Goal: Task Accomplishment & Management: Complete application form

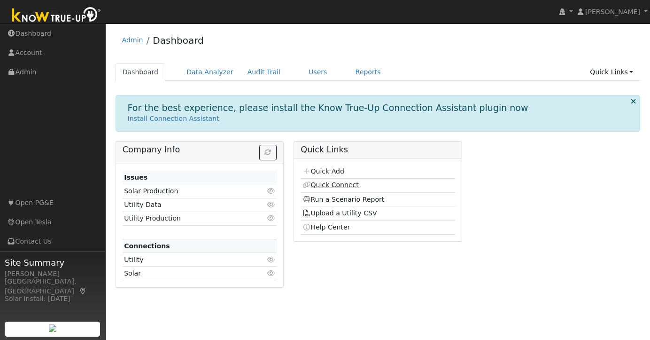
click at [348, 185] on link "Quick Connect" at bounding box center [331, 185] width 56 height 8
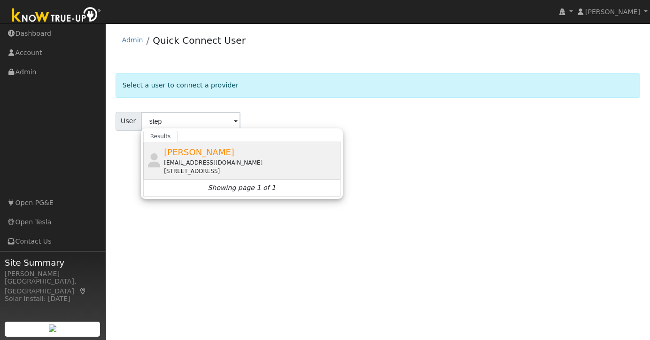
click at [194, 142] on div "Stephen Day stephendaydesign@gmail.com 2169 51st Avenue, Oakland, CA 94601" at bounding box center [241, 161] width 197 height 38
type input "Stephen Day"
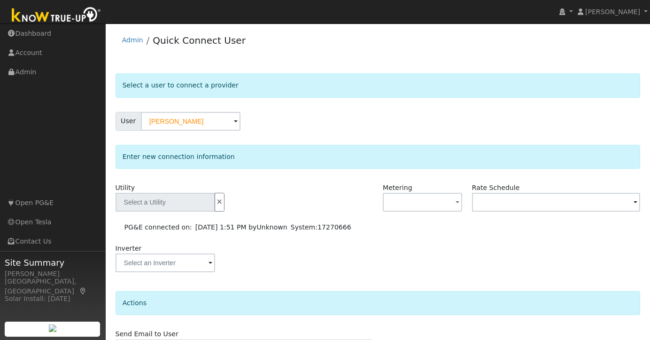
type input "PG&E"
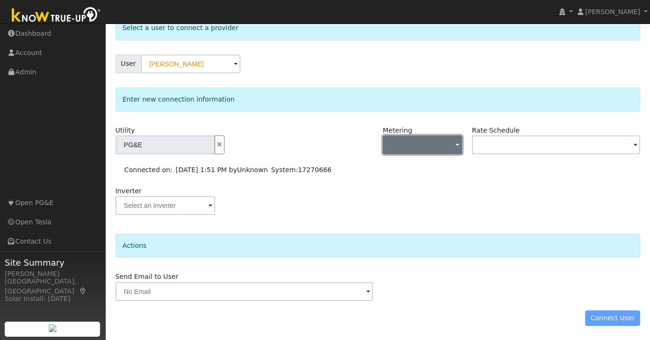
click at [458, 144] on span "button" at bounding box center [458, 145] width 4 height 10
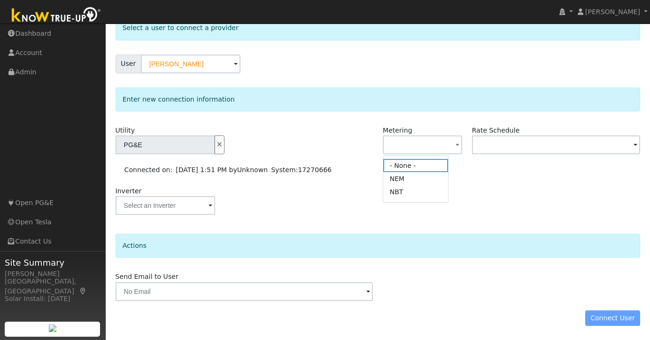
click at [484, 195] on div "Inverter" at bounding box center [377, 205] width 535 height 38
click at [608, 320] on div "Connect User" at bounding box center [377, 318] width 535 height 16
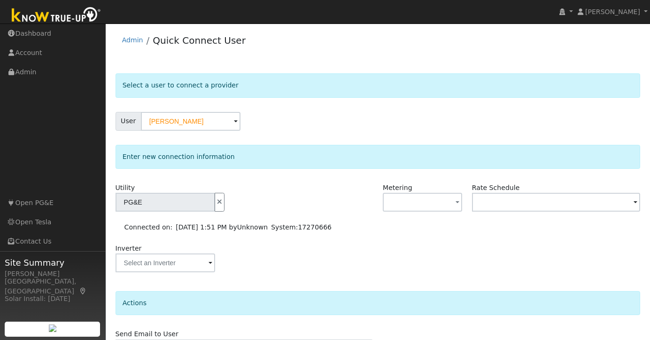
click at [59, 11] on img at bounding box center [56, 15] width 99 height 21
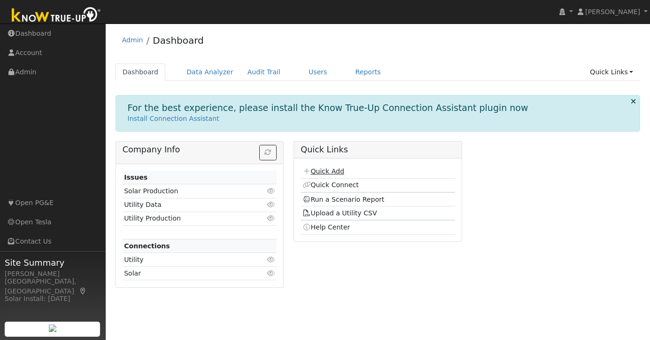
click at [338, 171] on link "Quick Add" at bounding box center [324, 171] width 42 height 8
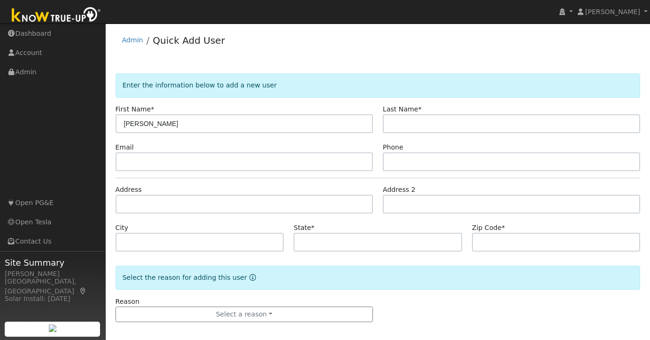
type input "[PERSON_NAME]"
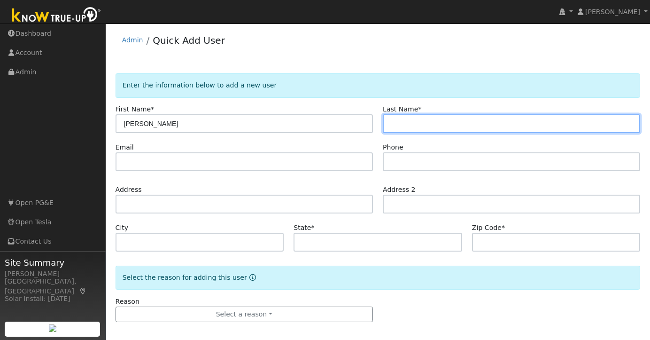
click at [448, 126] on input "text" at bounding box center [511, 123] width 257 height 19
type input "S"
type input "Day 2"
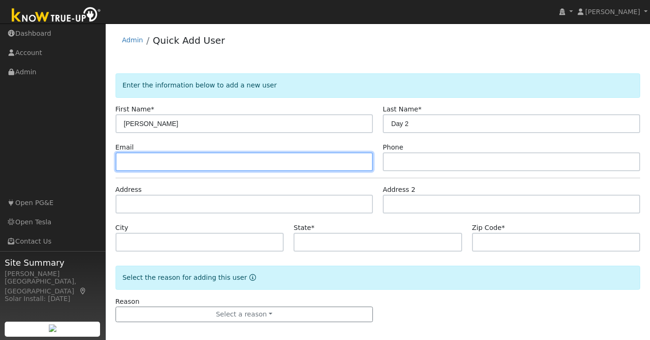
click at [188, 159] on input "text" at bounding box center [244, 161] width 257 height 19
paste input "[EMAIL_ADDRESS][DOMAIN_NAME]"
click at [178, 161] on input "[EMAIL_ADDRESS][DOMAIN_NAME]" at bounding box center [244, 161] width 257 height 19
type input "[EMAIL_ADDRESS][DOMAIN_NAME]"
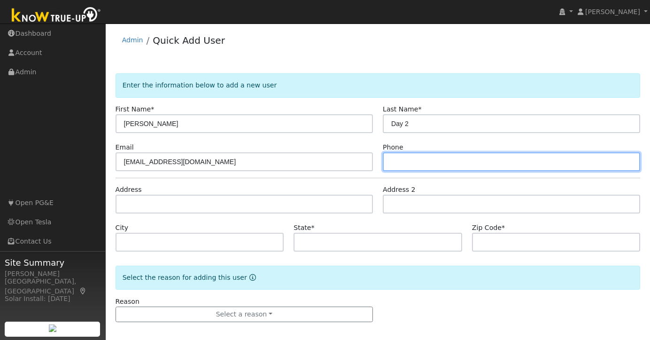
click at [428, 163] on input "text" at bounding box center [511, 161] width 257 height 19
paste input "[PHONE_NUMBER]"
type input "[PHONE_NUMBER]"
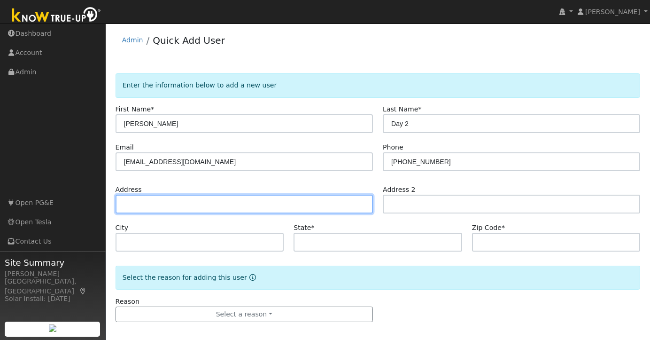
click at [192, 207] on input "text" at bounding box center [244, 203] width 257 height 19
paste input "2107 Vicksburg Ave. Oakland, CA 94601"
type input "2107 Vicksburg Avenue"
type input "Oakland"
type input "CA"
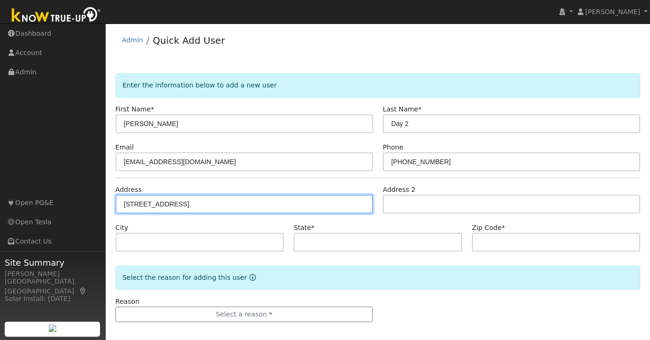
type input "94601"
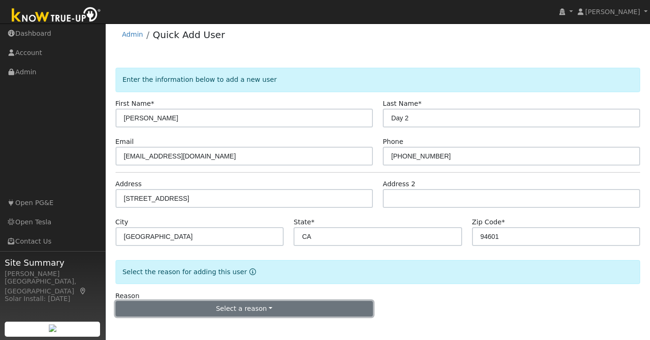
click at [233, 311] on button "Select a reason" at bounding box center [244, 309] width 257 height 16
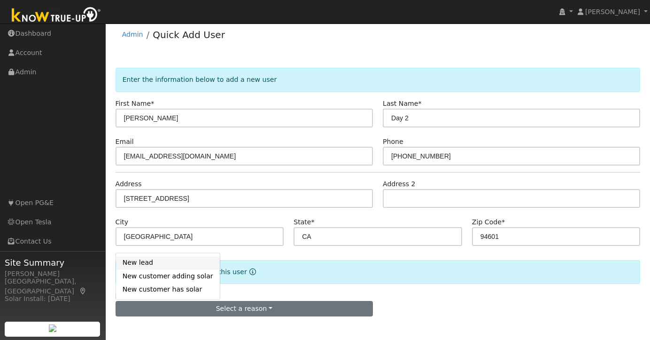
click at [149, 264] on link "New lead" at bounding box center [168, 262] width 104 height 13
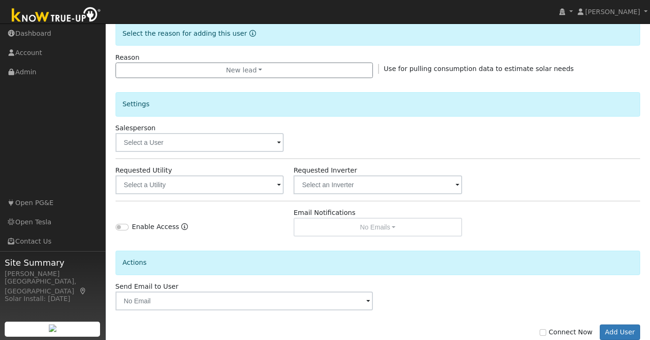
scroll to position [267, 0]
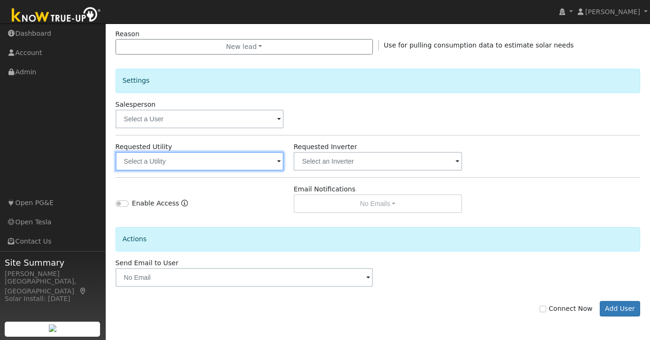
click at [248, 167] on input "text" at bounding box center [200, 161] width 169 height 19
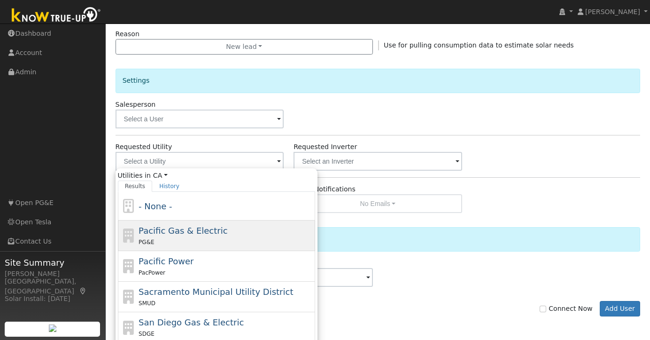
click at [212, 235] on span "Pacific Gas & Electric" at bounding box center [183, 230] width 89 height 10
type input "Pacific Gas & Electric"
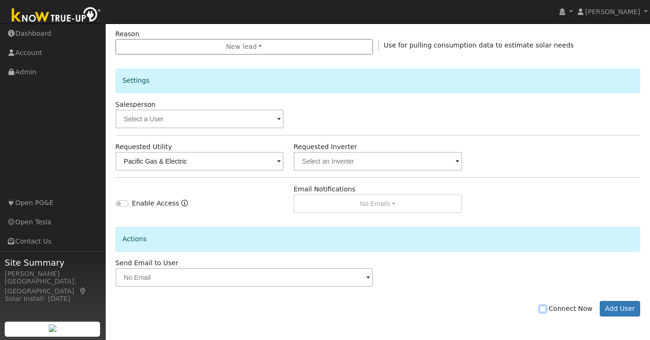
click at [546, 307] on input "Connect Now" at bounding box center [543, 308] width 7 height 7
checkbox input "true"
click at [611, 306] on button "Add User" at bounding box center [620, 309] width 41 height 16
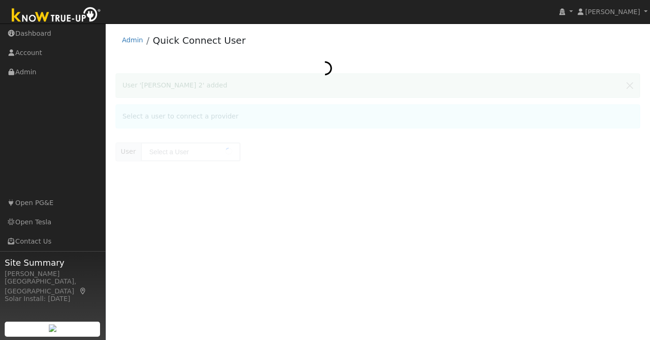
type input "[PERSON_NAME] 2"
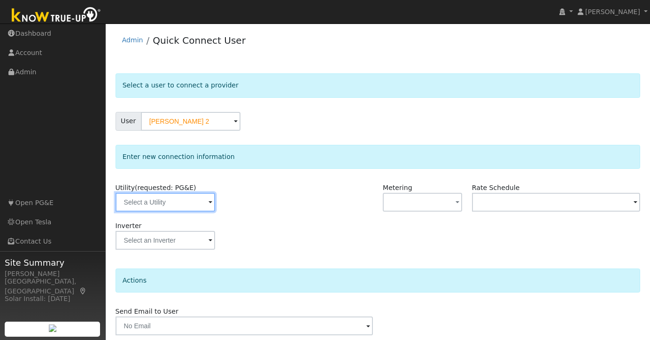
click at [201, 201] on input "text" at bounding box center [166, 202] width 100 height 19
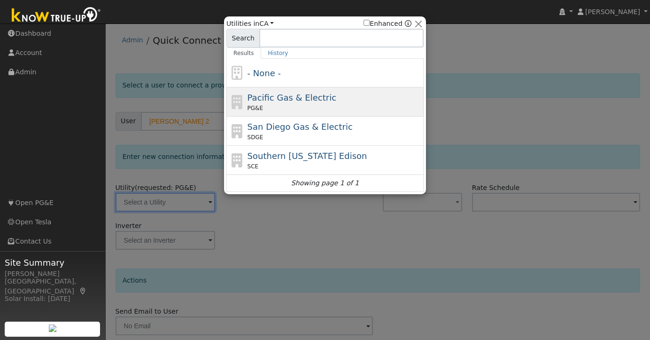
click at [280, 88] on div "Pacific Gas & Electric PG&E" at bounding box center [324, 101] width 197 height 29
type input "PG&E"
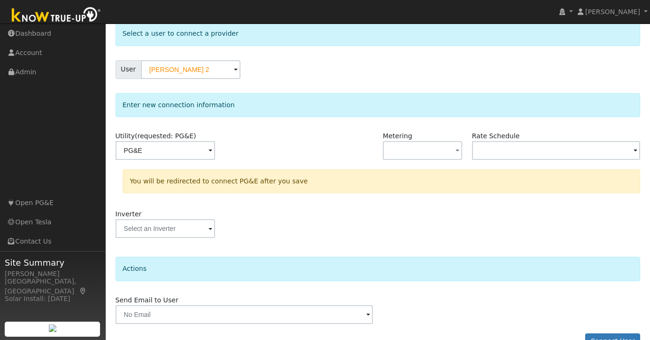
scroll to position [75, 0]
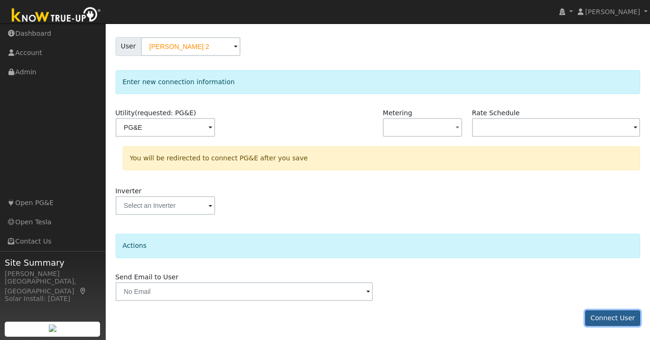
click at [622, 311] on button "Connect User" at bounding box center [612, 318] width 55 height 16
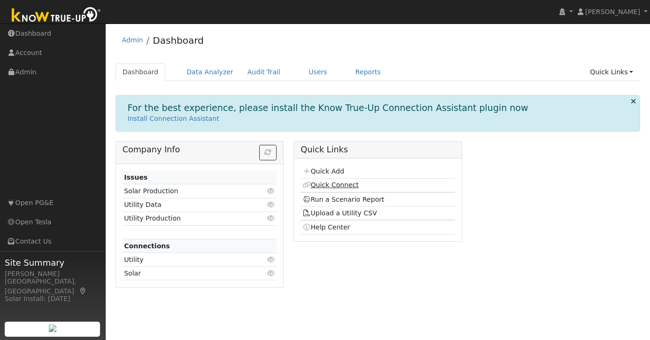
click at [343, 186] on link "Quick Connect" at bounding box center [331, 185] width 56 height 8
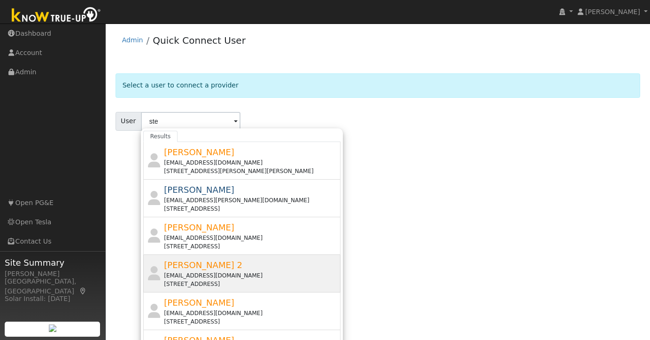
click at [199, 256] on div "[PERSON_NAME] 2 [EMAIL_ADDRESS][DOMAIN_NAME] [STREET_ADDRESS]" at bounding box center [241, 274] width 197 height 38
type input "[PERSON_NAME] 2"
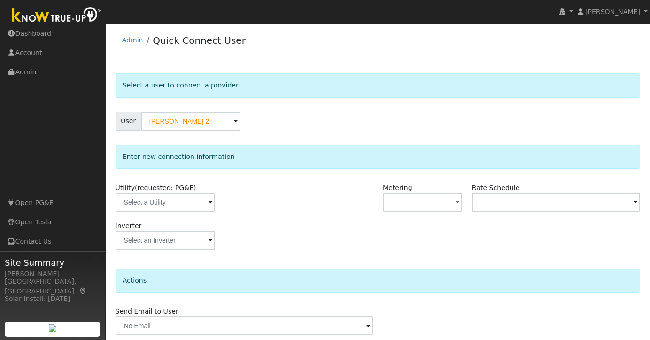
click at [209, 203] on span at bounding box center [211, 202] width 4 height 11
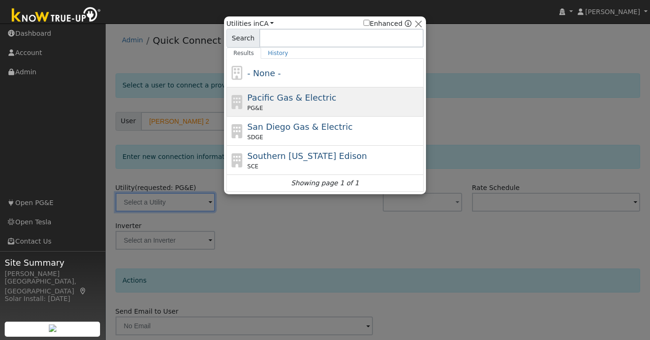
click at [277, 108] on div "PG&E" at bounding box center [335, 108] width 174 height 8
type input "PG&E"
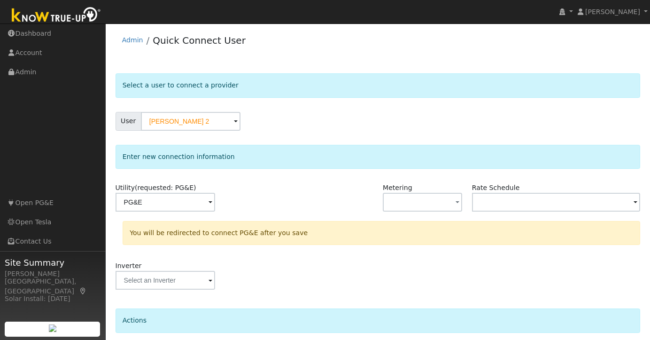
scroll to position [75, 0]
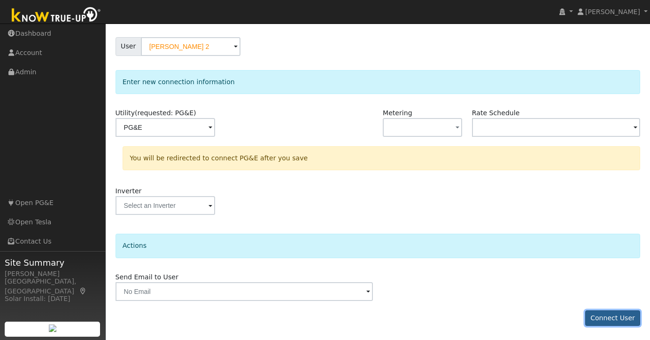
click at [614, 316] on button "Connect User" at bounding box center [612, 318] width 55 height 16
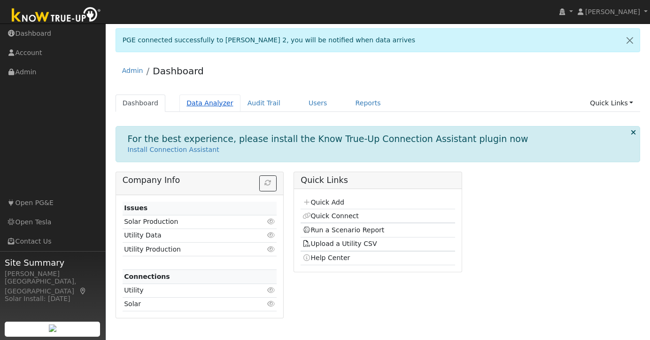
click at [214, 103] on link "Data Analyzer" at bounding box center [209, 102] width 61 height 17
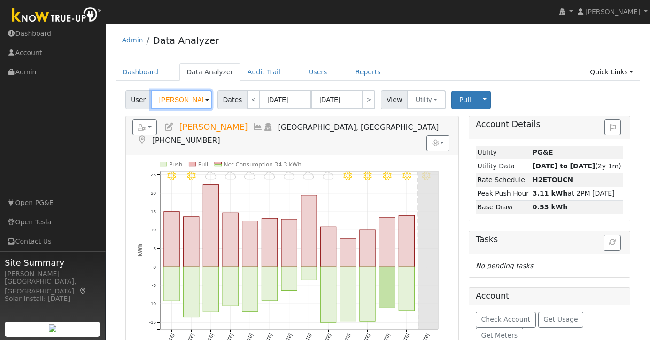
click at [185, 98] on input "[PERSON_NAME]" at bounding box center [181, 99] width 61 height 19
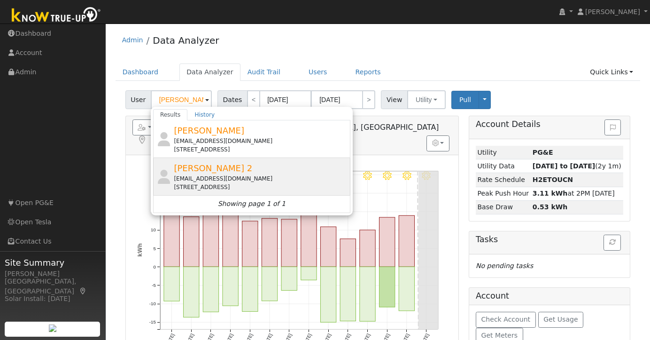
click at [209, 166] on span "[PERSON_NAME] 2" at bounding box center [213, 168] width 78 height 10
type input "[PERSON_NAME] 2"
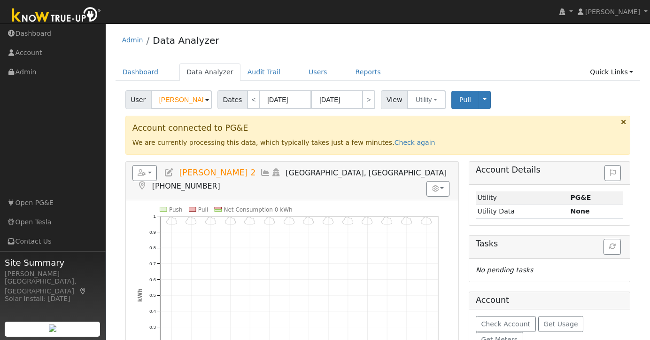
click at [411, 148] on div "Account connected to PG&E We are currently processing this data, which typicall…" at bounding box center [377, 135] width 505 height 39
click at [410, 147] on div "Account connected to PG&E We are currently processing this data, which typicall…" at bounding box center [377, 135] width 505 height 39
click at [407, 144] on link "Check again" at bounding box center [415, 143] width 41 height 8
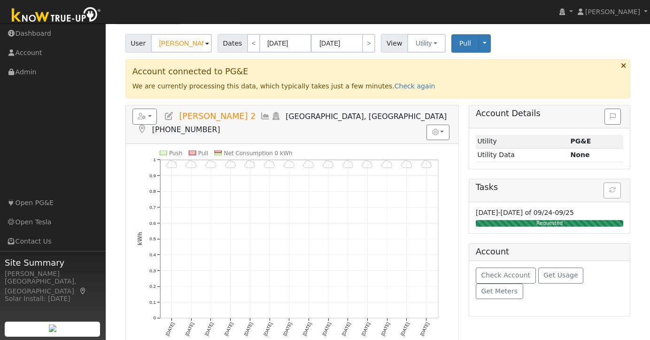
scroll to position [57, 0]
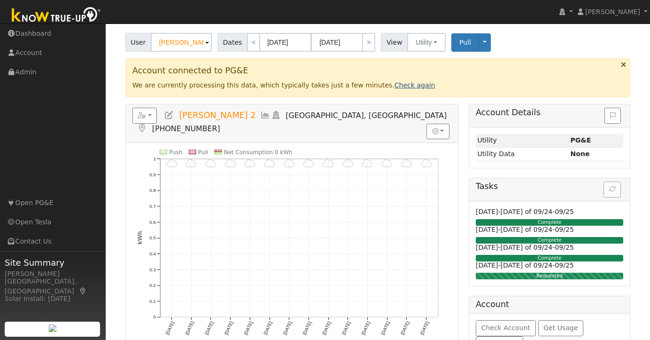
click at [401, 82] on link "Check again" at bounding box center [415, 85] width 41 height 8
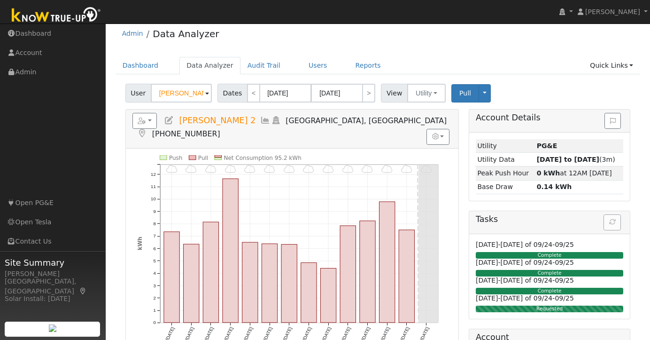
scroll to position [5, 0]
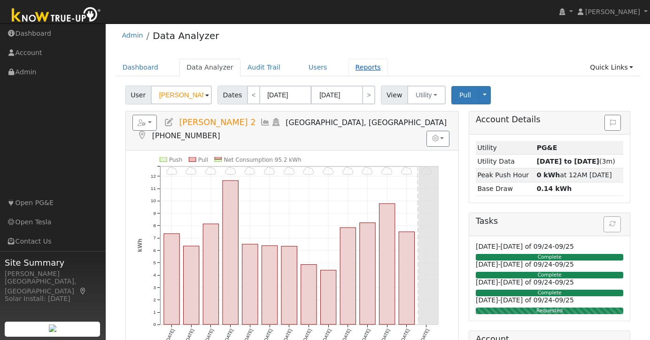
click at [358, 70] on link "Reports" at bounding box center [368, 67] width 39 height 17
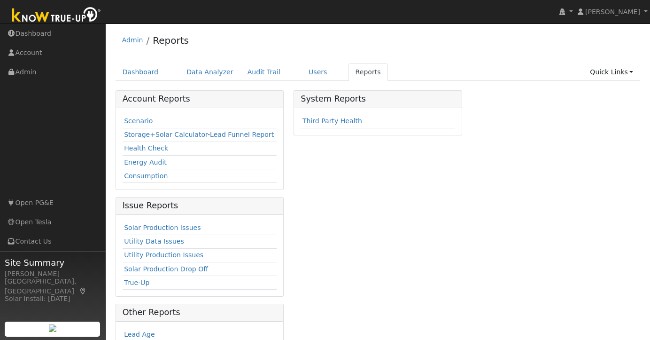
click at [130, 115] on td "Scenario" at bounding box center [200, 122] width 154 height 14
click at [132, 122] on link "Scenario" at bounding box center [138, 121] width 29 height 8
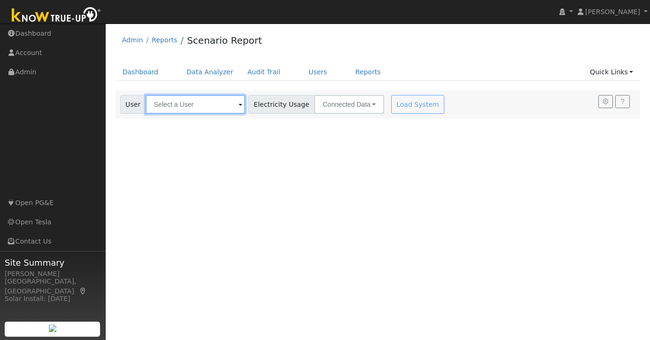
click at [181, 102] on input "text" at bounding box center [196, 104] width 100 height 19
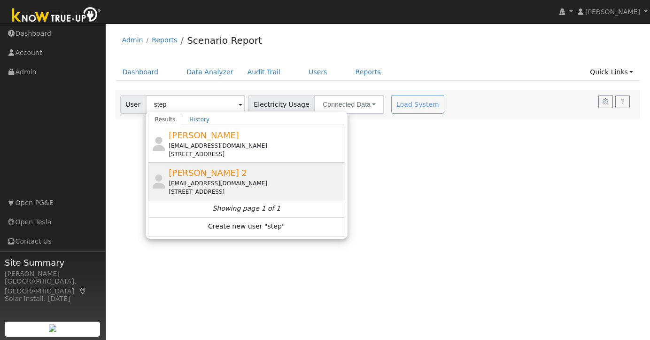
click at [211, 178] on div "[PERSON_NAME] 2 [EMAIL_ADDRESS][DOMAIN_NAME] [STREET_ADDRESS]" at bounding box center [256, 181] width 174 height 30
type input "[PERSON_NAME] 2"
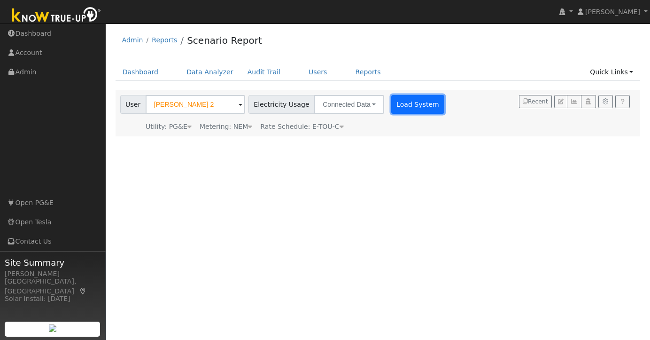
click at [405, 109] on button "Load System" at bounding box center [418, 104] width 54 height 19
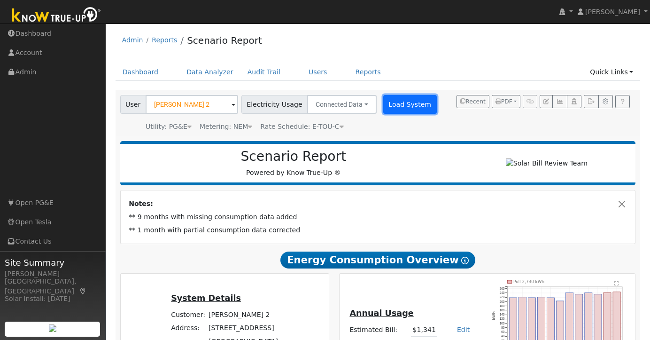
click at [393, 95] on button "Load System" at bounding box center [410, 104] width 54 height 19
click at [200, 74] on link "Data Analyzer" at bounding box center [209, 71] width 61 height 17
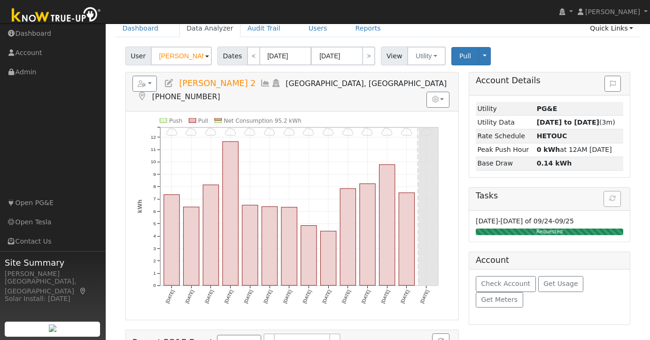
scroll to position [55, 0]
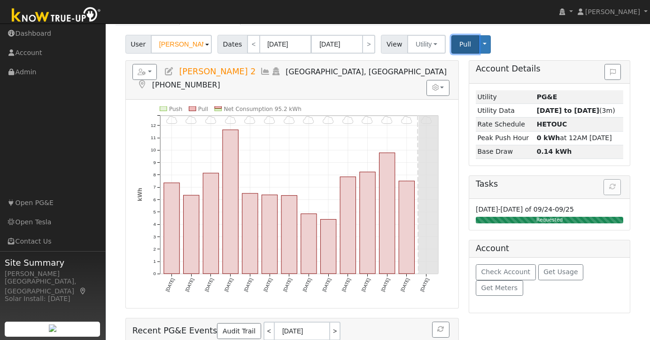
click at [460, 47] on span "Pull" at bounding box center [465, 44] width 12 height 8
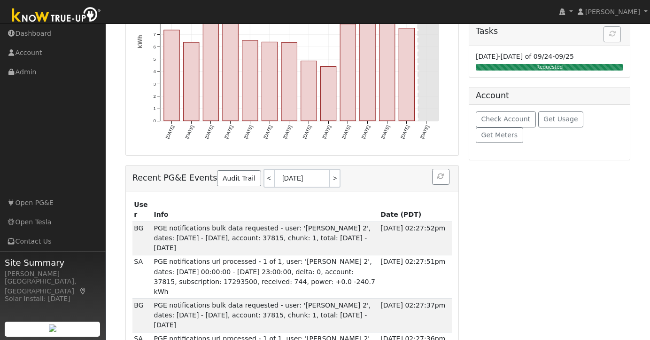
scroll to position [0, 0]
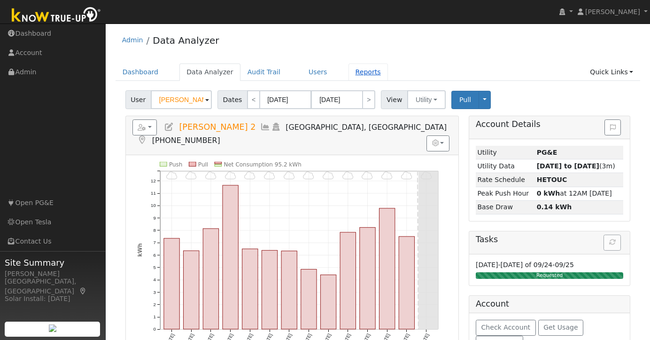
click at [353, 70] on link "Reports" at bounding box center [368, 71] width 39 height 17
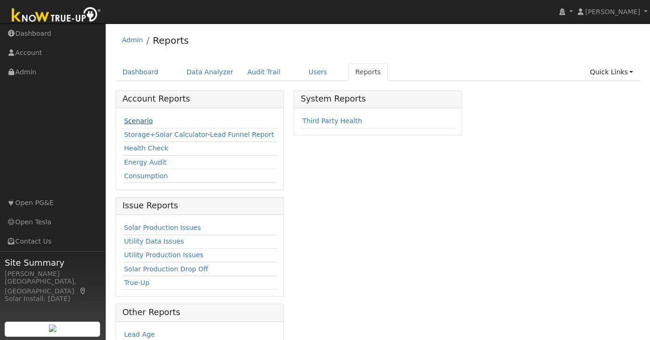
click at [144, 119] on link "Scenario" at bounding box center [138, 121] width 29 height 8
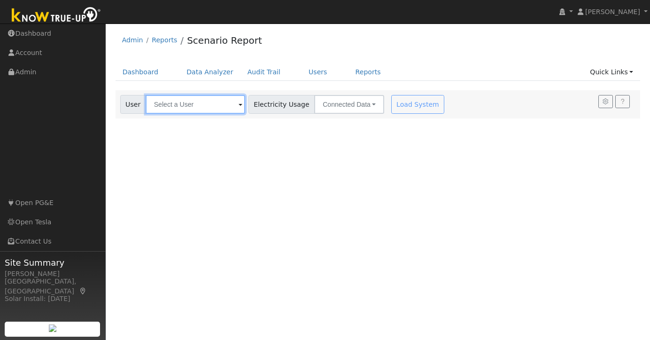
click at [206, 107] on input "text" at bounding box center [196, 104] width 100 height 19
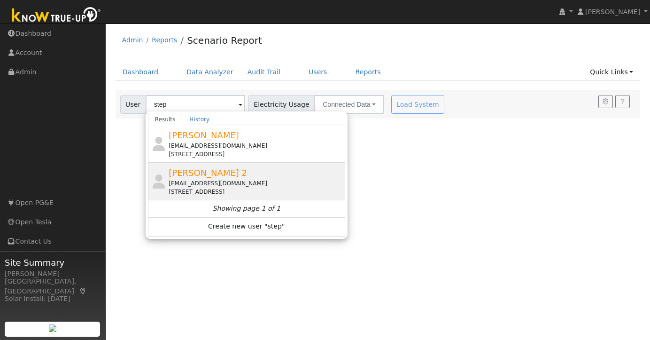
click at [197, 179] on div "[EMAIL_ADDRESS][DOMAIN_NAME]" at bounding box center [256, 183] width 174 height 8
type input "[PERSON_NAME] 2"
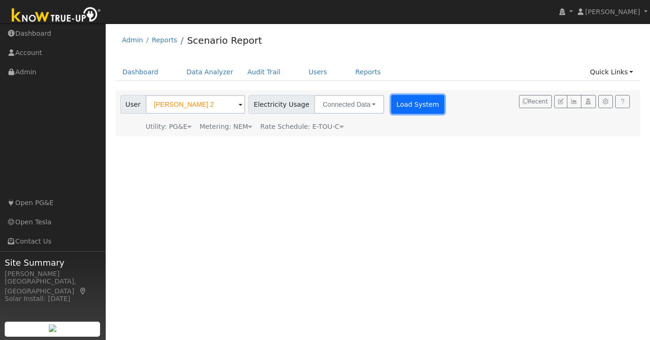
click at [402, 106] on button "Load System" at bounding box center [418, 104] width 54 height 19
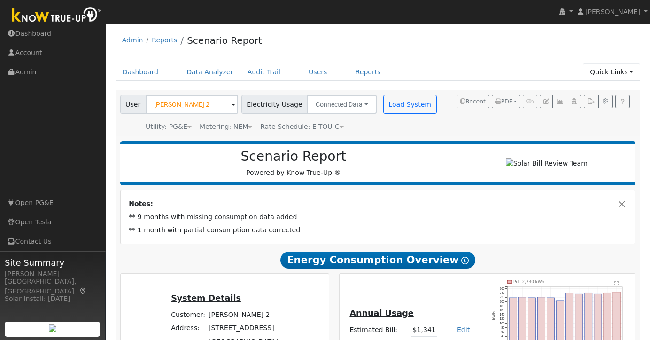
click at [624, 75] on link "Quick Links" at bounding box center [611, 71] width 57 height 17
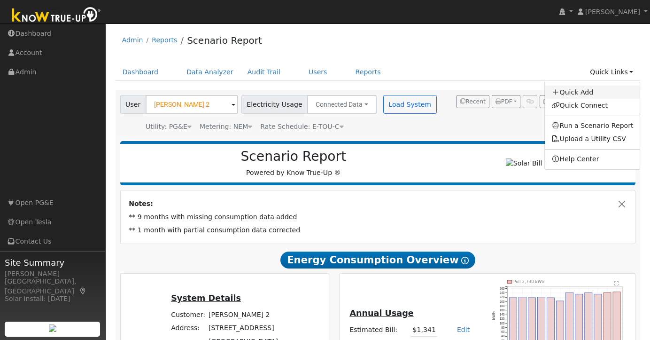
click at [594, 90] on link "Quick Add" at bounding box center [592, 92] width 95 height 13
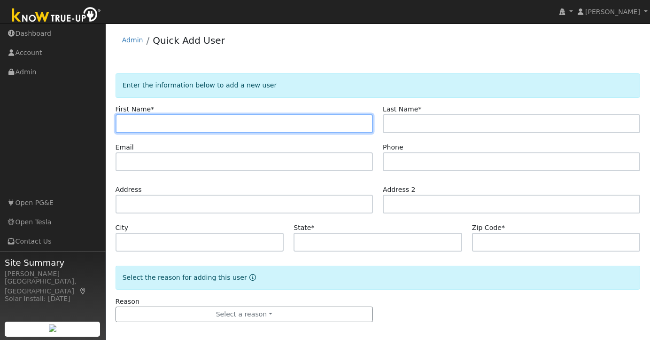
paste input "Venkata Mayukha"
type input "Venkata Mayukha"
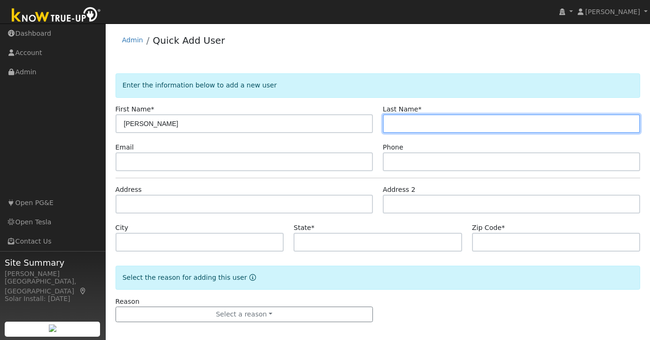
click at [416, 123] on input "text" at bounding box center [511, 123] width 257 height 19
paste input "Cheekati"
type input "Cheekati"
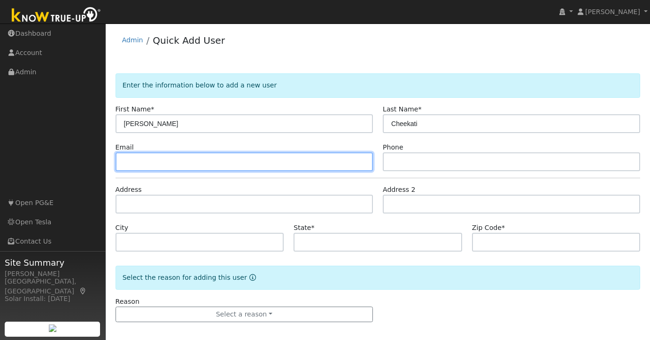
click at [218, 166] on input "text" at bounding box center [244, 161] width 257 height 19
paste input "cvmayukha@gmail.com"
type input "cvmayukha@gmail.com"
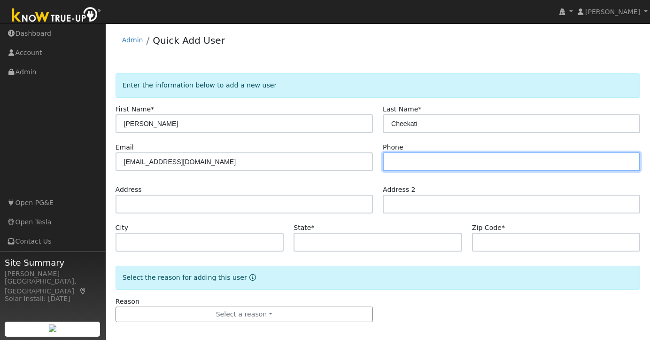
click at [418, 157] on input "text" at bounding box center [511, 161] width 257 height 19
paste input "(510) 640-5042"
drag, startPoint x: 389, startPoint y: 162, endPoint x: 562, endPoint y: 155, distance: 173.5
click at [389, 162] on input "(510) 640-5042" at bounding box center [511, 161] width 257 height 19
type input "(510) 640-5042"
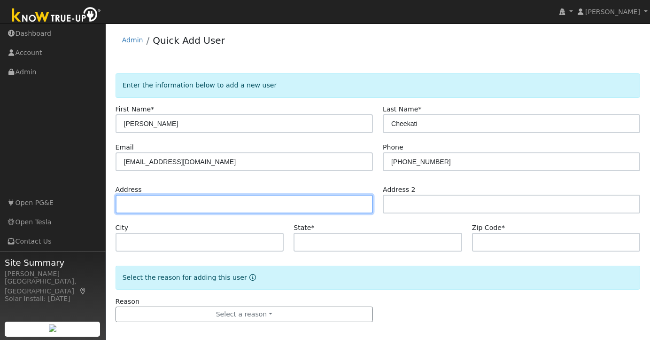
click at [204, 199] on input "text" at bounding box center [244, 203] width 257 height 19
paste input "1137 Caroline Ct. Livermore, 94551"
type input "1137 Caroline Court"
type input "Livermore"
type input "CA"
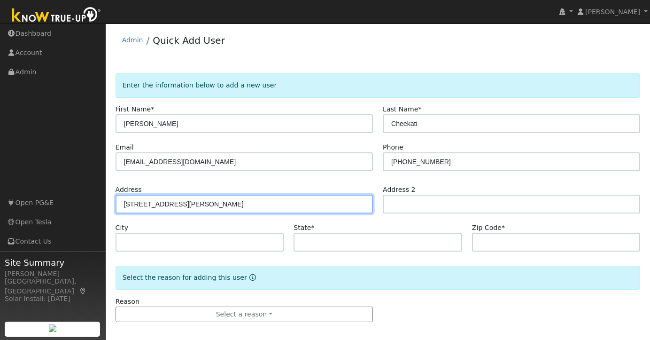
type input "94551"
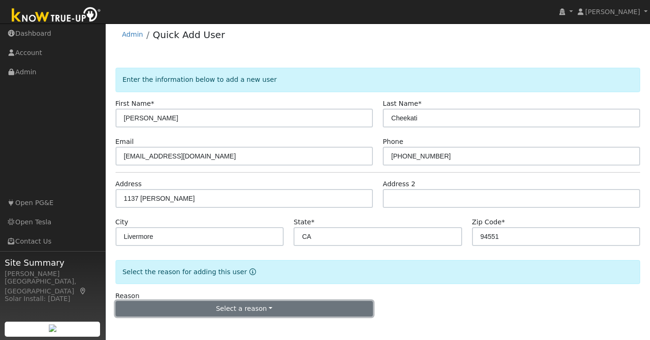
click at [228, 306] on button "Select a reason" at bounding box center [244, 309] width 257 height 16
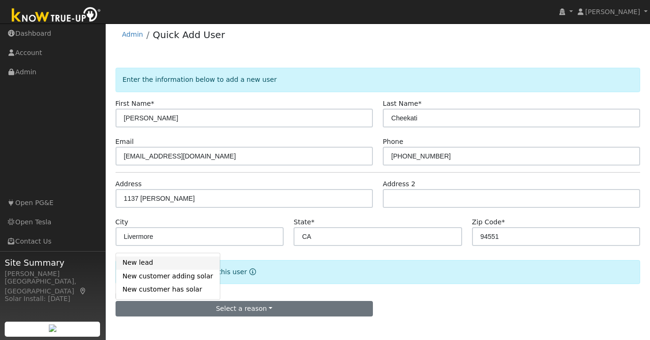
click at [152, 264] on link "New lead" at bounding box center [168, 262] width 104 height 13
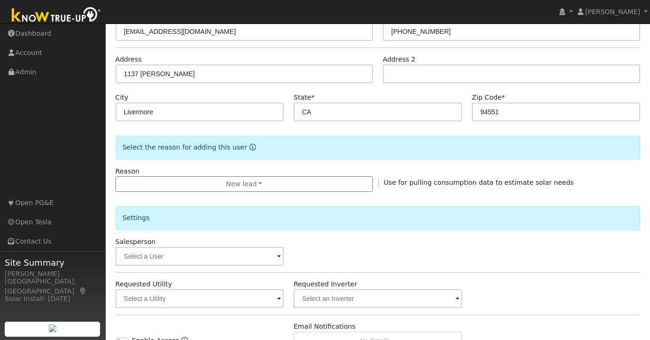
scroll to position [267, 0]
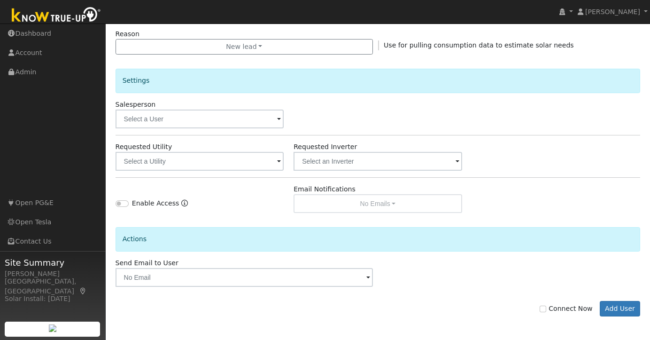
click at [279, 159] on span at bounding box center [279, 161] width 4 height 11
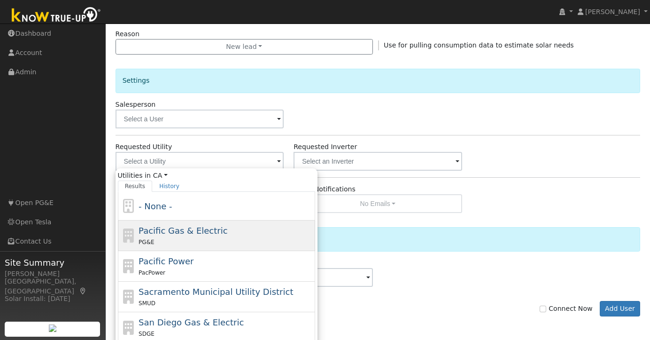
click at [244, 243] on div "PG&E" at bounding box center [226, 242] width 174 height 10
type input "Pacific Gas & Electric"
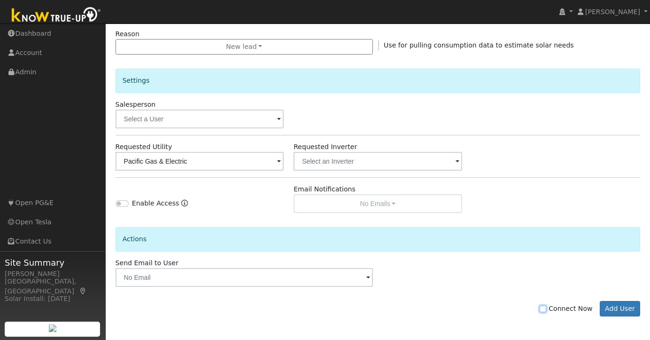
click at [546, 308] on input "Connect Now" at bounding box center [543, 308] width 7 height 7
checkbox input "true"
click at [631, 309] on button "Add User" at bounding box center [620, 309] width 41 height 16
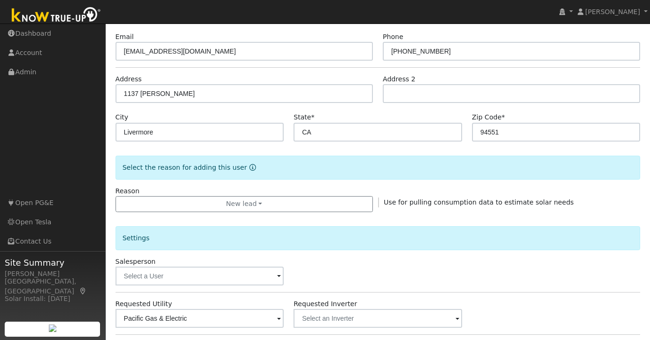
scroll to position [0, 0]
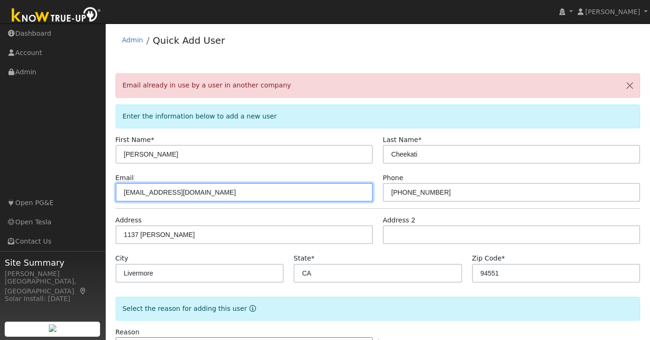
click at [157, 192] on input "cvmayukha@gmail.com" at bounding box center [244, 192] width 257 height 19
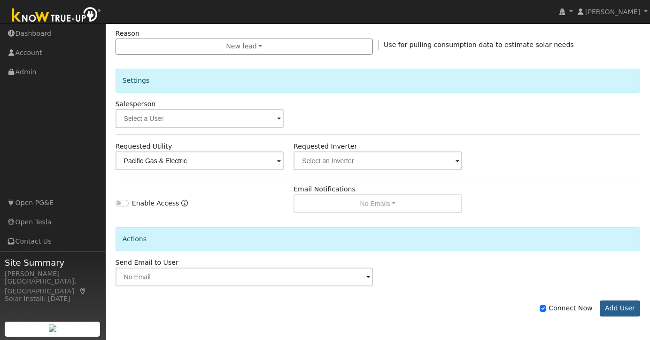
type input "[EMAIL_ADDRESS][DOMAIN_NAME]"
click at [602, 308] on button "Add User" at bounding box center [620, 308] width 41 height 16
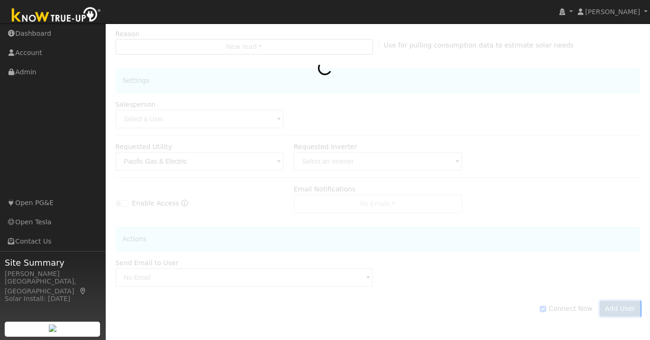
scroll to position [267, 0]
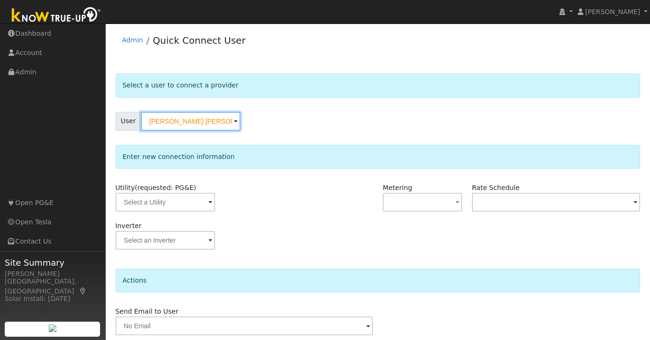
scroll to position [0, 9]
click at [209, 201] on span at bounding box center [211, 202] width 4 height 11
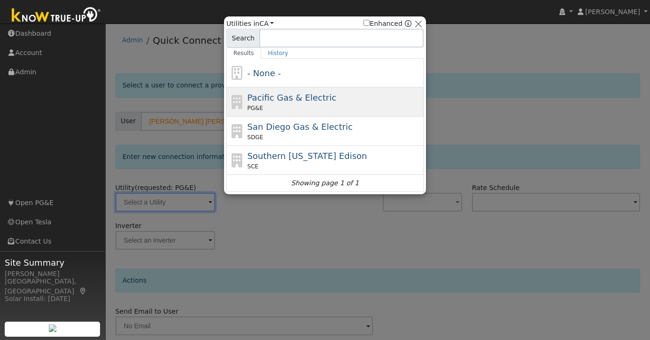
click at [274, 98] on span "Pacific Gas & Electric" at bounding box center [292, 98] width 89 height 10
type input "PG&E"
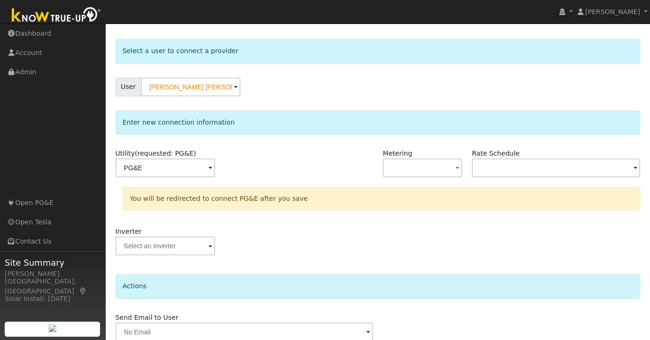
scroll to position [75, 0]
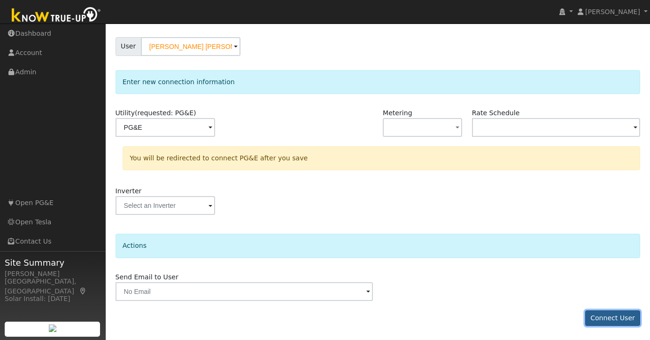
click at [614, 318] on button "Connect User" at bounding box center [612, 318] width 55 height 16
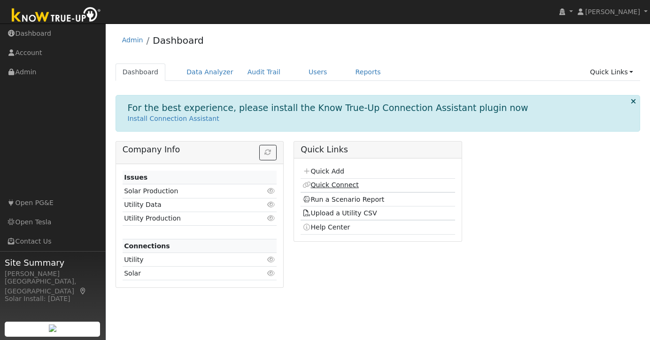
click at [319, 184] on link "Quick Connect" at bounding box center [331, 185] width 56 height 8
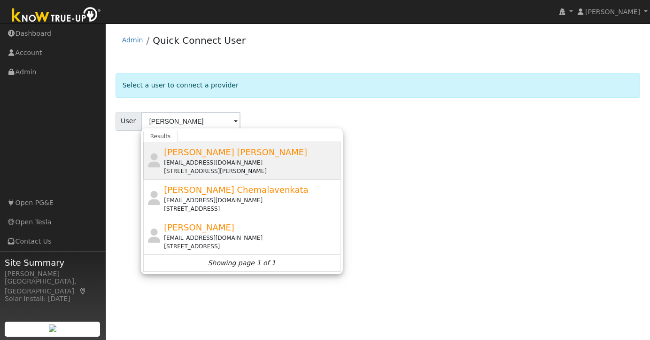
click at [241, 155] on span "[PERSON_NAME] [PERSON_NAME]" at bounding box center [235, 152] width 143 height 10
type input "[PERSON_NAME] [PERSON_NAME]"
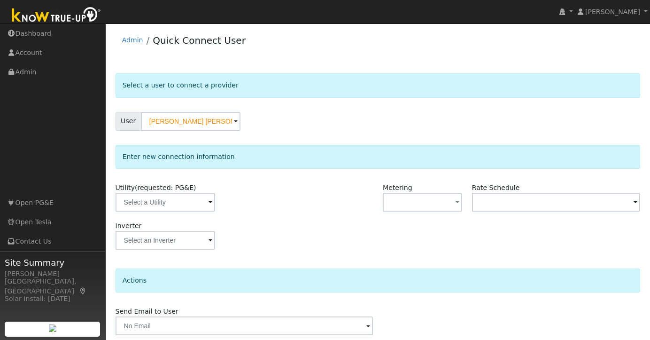
click at [209, 202] on span at bounding box center [211, 202] width 4 height 11
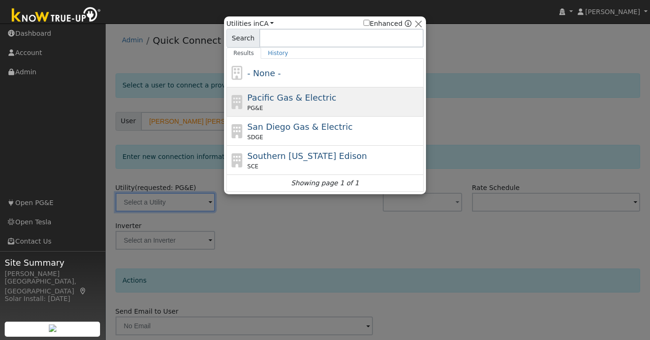
click at [283, 101] on span "Pacific Gas & Electric" at bounding box center [292, 98] width 89 height 10
type input "PG&E"
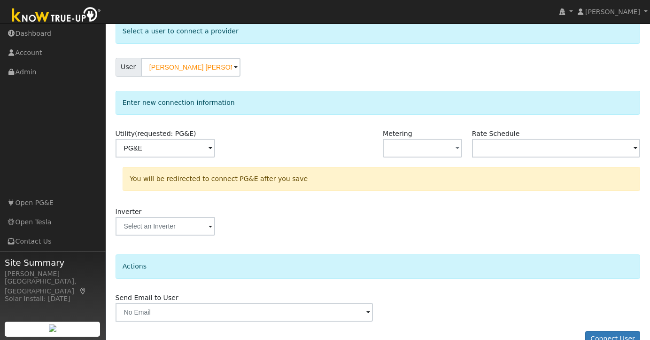
scroll to position [75, 0]
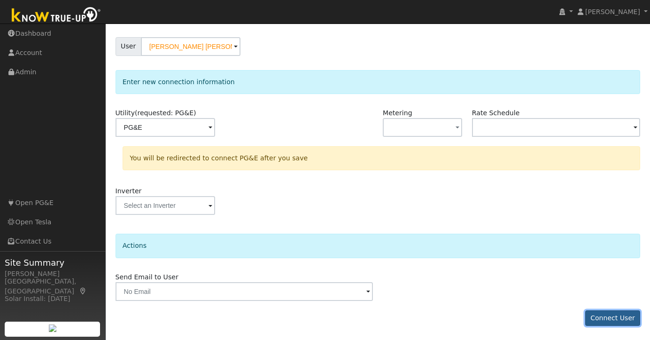
click at [606, 312] on button "Connect User" at bounding box center [612, 318] width 55 height 16
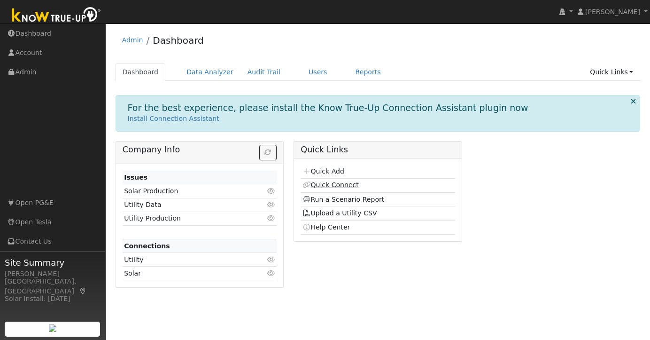
click at [342, 183] on link "Quick Connect" at bounding box center [331, 185] width 56 height 8
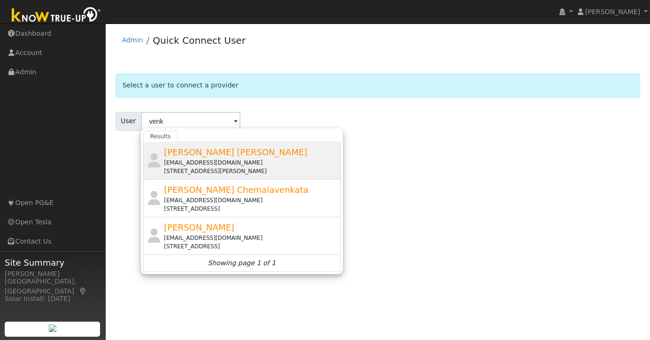
click at [225, 155] on span "Venkata Mayukha Cheekati" at bounding box center [235, 152] width 143 height 10
type input "Venkata Mayukha Cheekati"
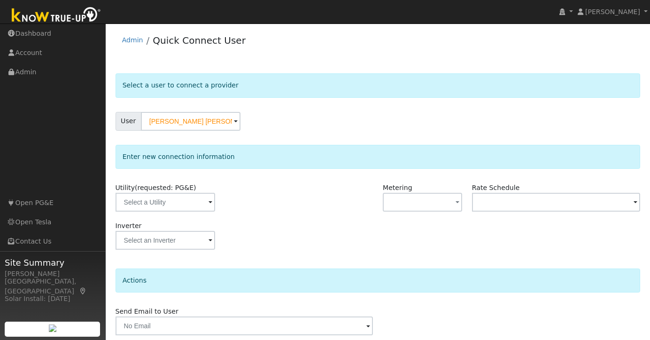
click at [209, 200] on span at bounding box center [211, 202] width 4 height 11
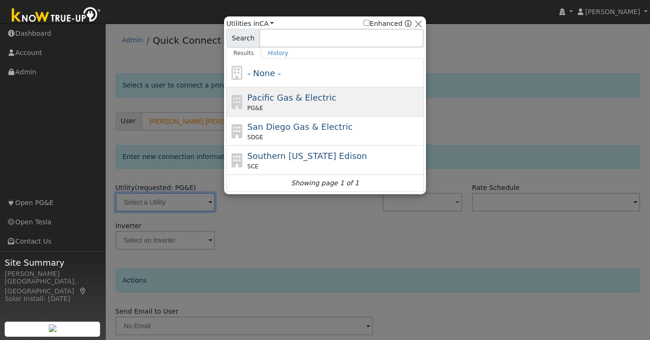
click at [277, 102] on span "Pacific Gas & Electric" at bounding box center [292, 98] width 89 height 10
type input "PG&E"
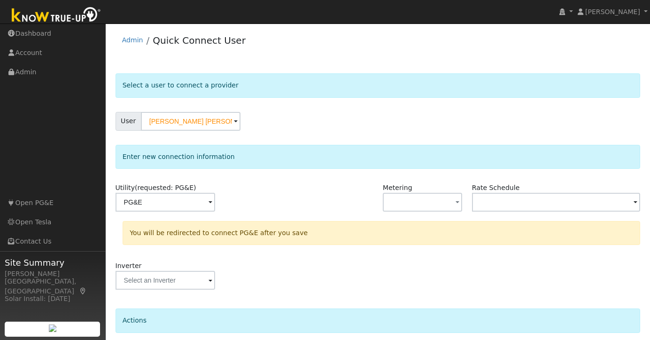
scroll to position [75, 0]
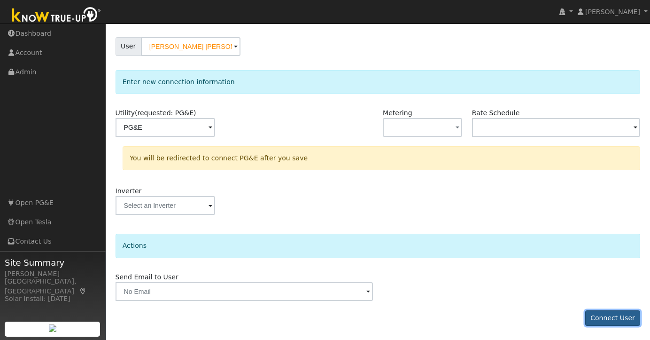
click at [616, 319] on button "Connect User" at bounding box center [612, 318] width 55 height 16
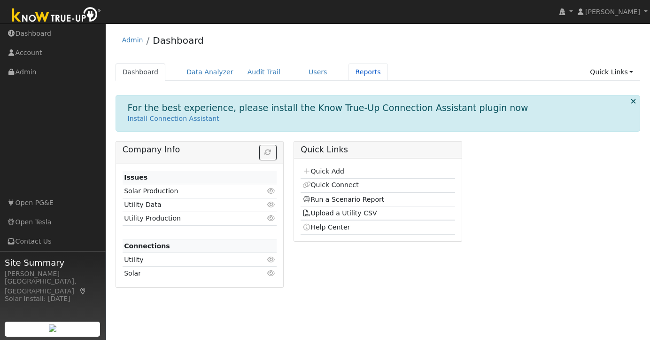
click at [358, 75] on link "Reports" at bounding box center [368, 71] width 39 height 17
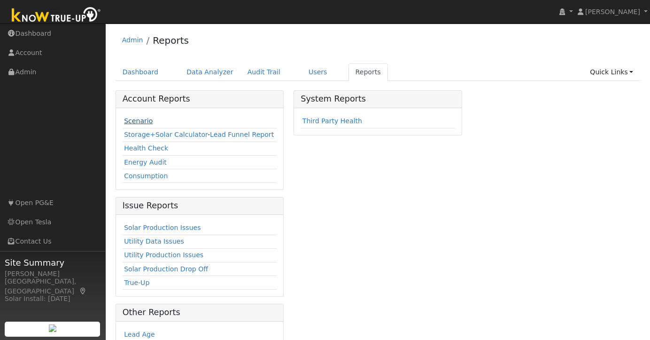
click at [140, 119] on link "Scenario" at bounding box center [138, 121] width 29 height 8
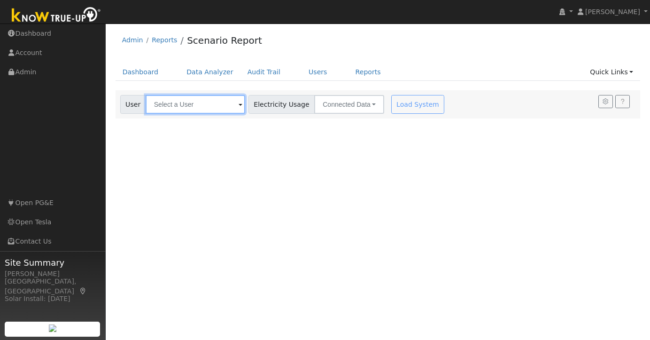
click at [187, 106] on input "text" at bounding box center [196, 104] width 100 height 19
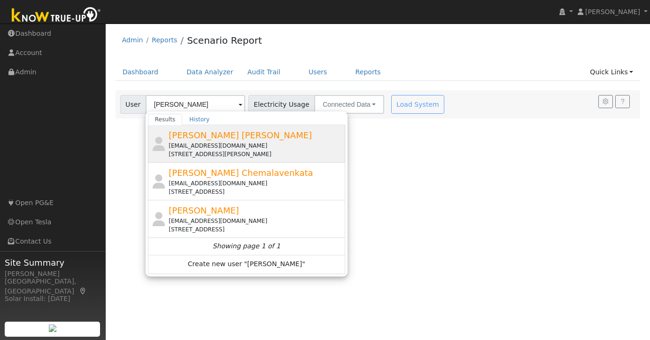
click at [247, 153] on div "[STREET_ADDRESS][PERSON_NAME]" at bounding box center [256, 154] width 174 height 8
type input "[PERSON_NAME] [PERSON_NAME]"
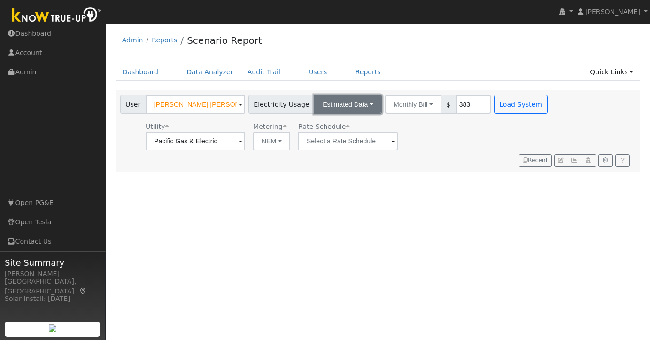
click at [359, 107] on button "Estimated Data" at bounding box center [348, 104] width 68 height 19
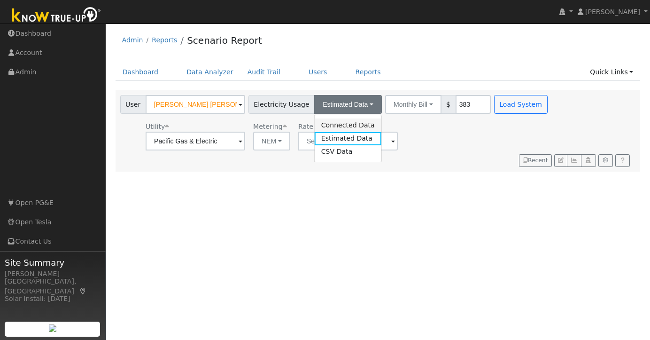
click at [338, 125] on link "Connected Data" at bounding box center [348, 124] width 67 height 13
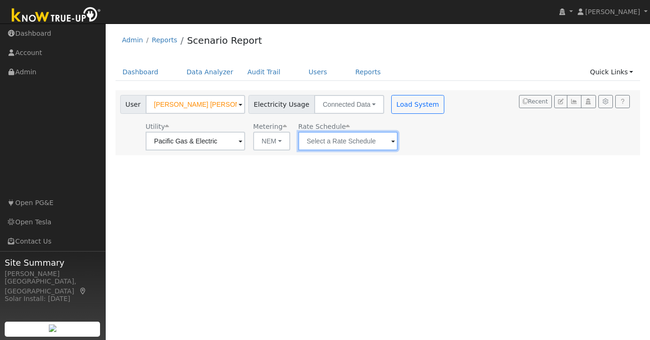
click at [367, 138] on input "text" at bounding box center [348, 141] width 100 height 19
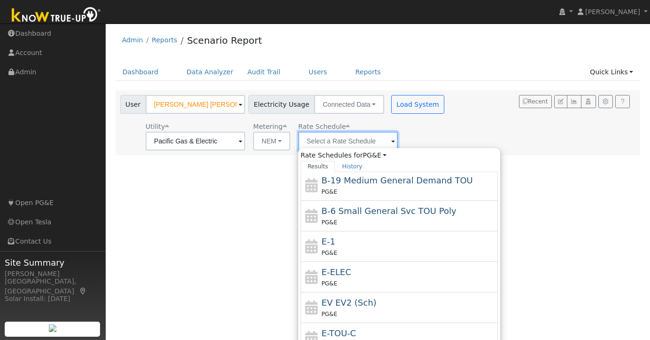
scroll to position [133, 0]
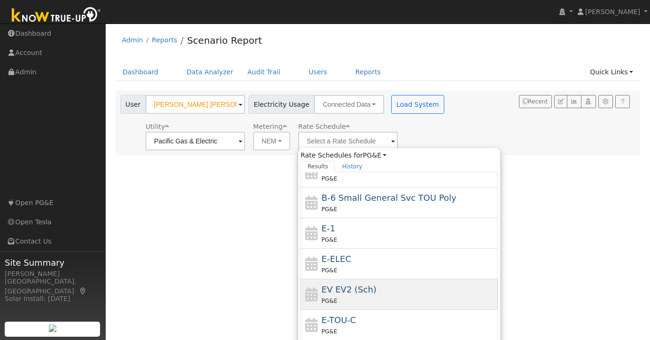
click at [339, 291] on span "EV EV2 (Sch)" at bounding box center [349, 289] width 55 height 10
type input "EV EV2 (Sch)"
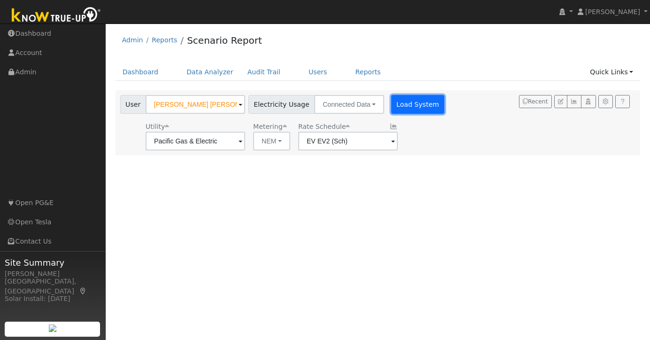
click at [402, 109] on button "Load System" at bounding box center [418, 104] width 54 height 19
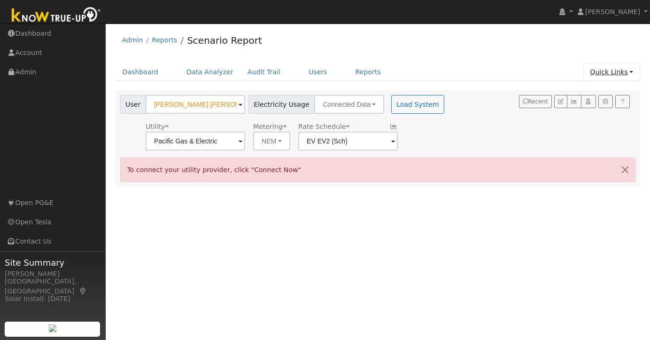
click at [620, 73] on link "Quick Links" at bounding box center [611, 71] width 57 height 17
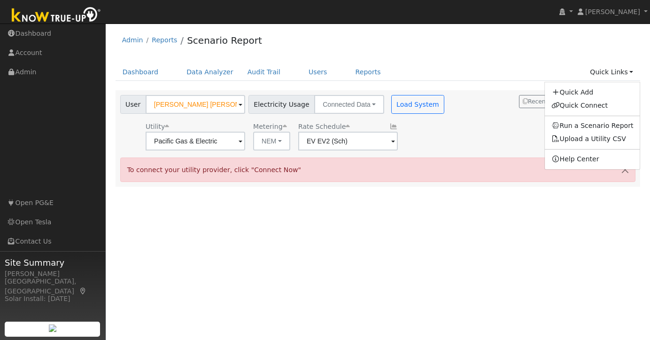
click at [524, 207] on div "User Profile First name Last name Email Email Notifications No Emails No Emails…" at bounding box center [378, 181] width 544 height 316
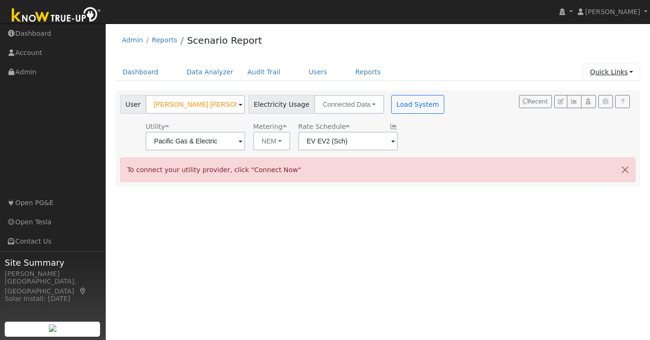
click at [622, 67] on link "Quick Links" at bounding box center [611, 71] width 57 height 17
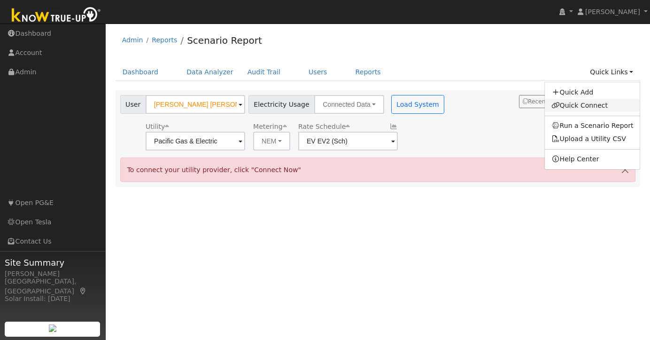
click at [584, 105] on link "Quick Connect" at bounding box center [592, 105] width 95 height 13
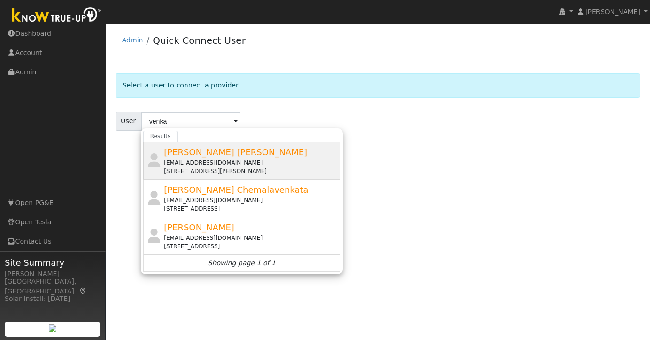
click at [223, 152] on span "Venkata Mayukha Cheekati" at bounding box center [235, 152] width 143 height 10
type input "[PERSON_NAME] [PERSON_NAME]"
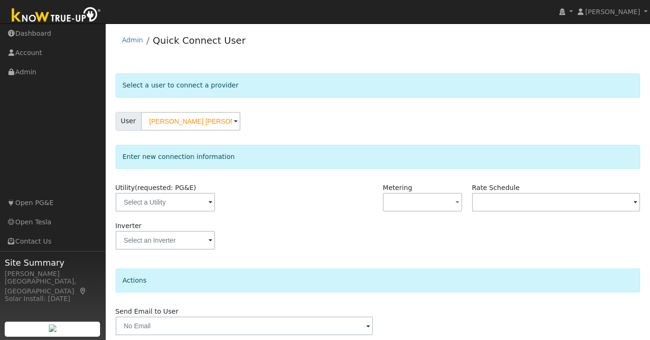
click at [209, 202] on span at bounding box center [211, 202] width 4 height 11
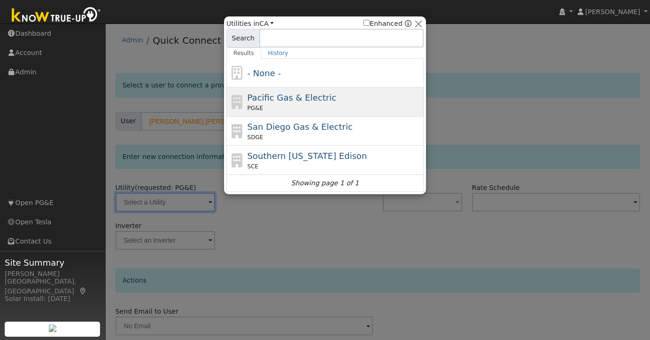
click at [285, 103] on div "Pacific Gas & Electric PG&E" at bounding box center [335, 101] width 174 height 21
type input "PG&E"
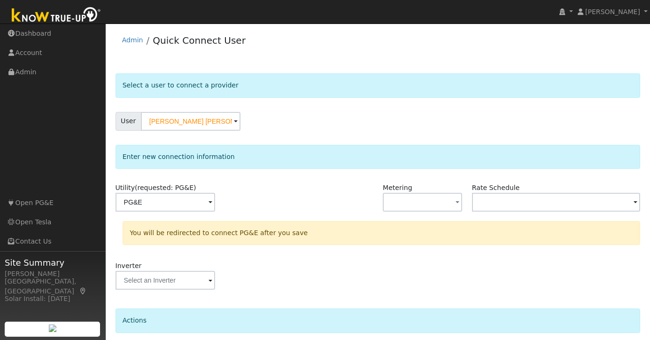
scroll to position [75, 0]
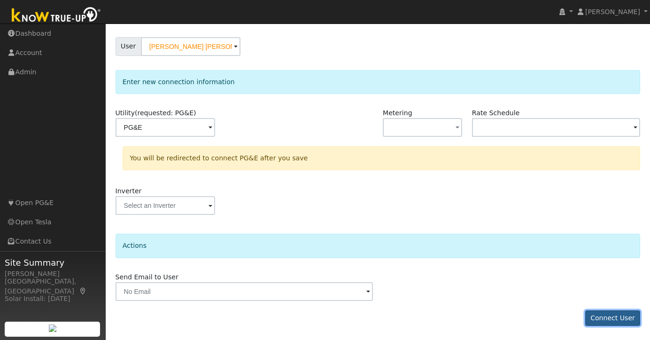
click at [625, 322] on button "Connect User" at bounding box center [612, 318] width 55 height 16
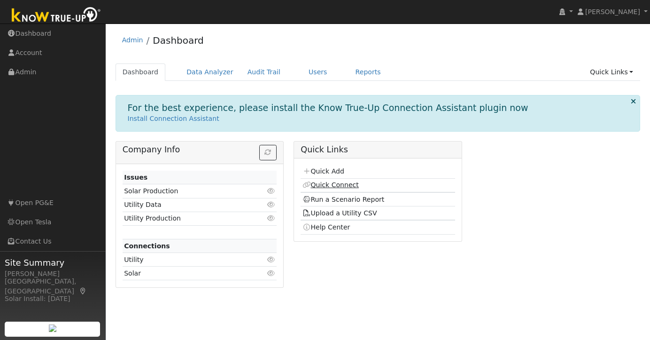
click at [347, 183] on link "Quick Connect" at bounding box center [331, 185] width 56 height 8
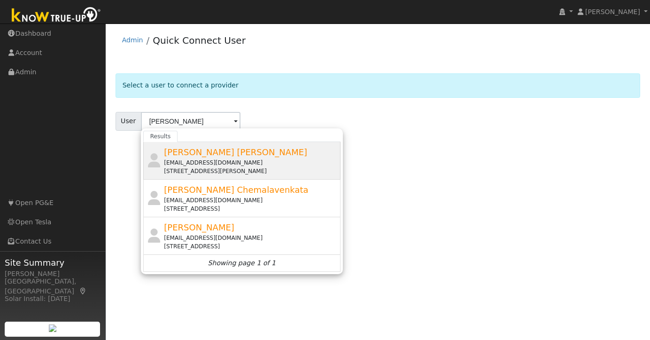
click at [238, 152] on span "Venkata Mayukha Cheekati" at bounding box center [235, 152] width 143 height 10
type input "Venkata Mayukha Cheekati"
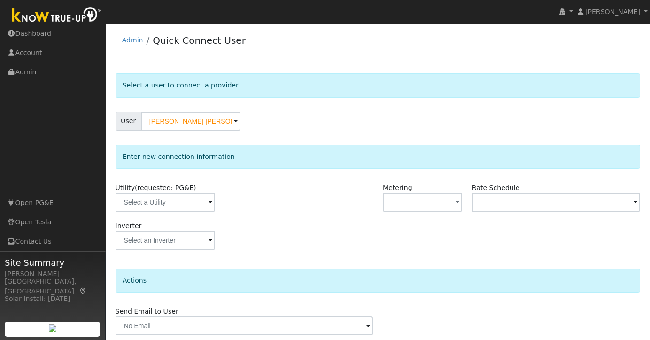
click at [209, 203] on span at bounding box center [211, 202] width 4 height 11
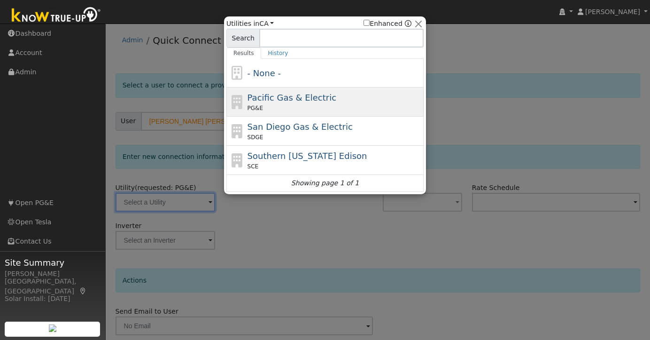
click at [280, 100] on span "Pacific Gas & Electric" at bounding box center [292, 98] width 89 height 10
type input "PG&E"
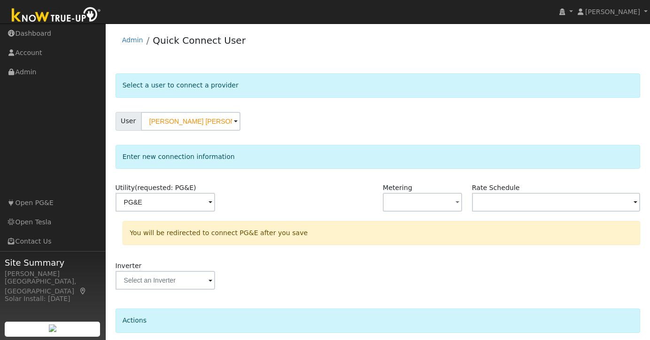
scroll to position [75, 0]
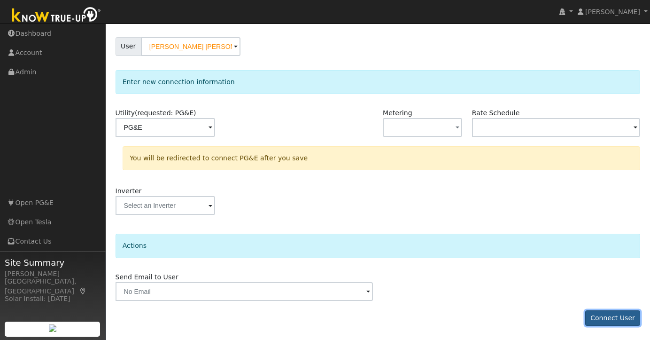
click at [606, 316] on button "Connect User" at bounding box center [612, 318] width 55 height 16
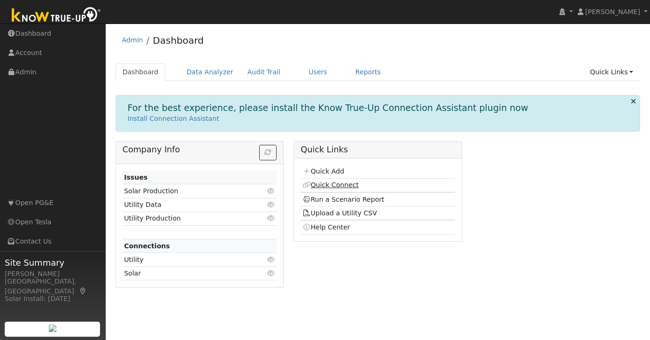
click at [340, 183] on link "Quick Connect" at bounding box center [331, 185] width 56 height 8
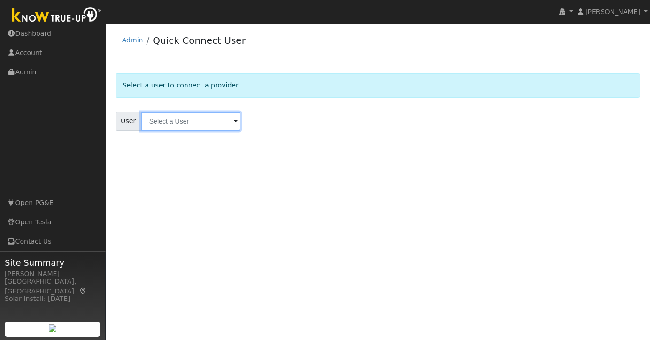
click at [183, 122] on input "text" at bounding box center [191, 121] width 100 height 19
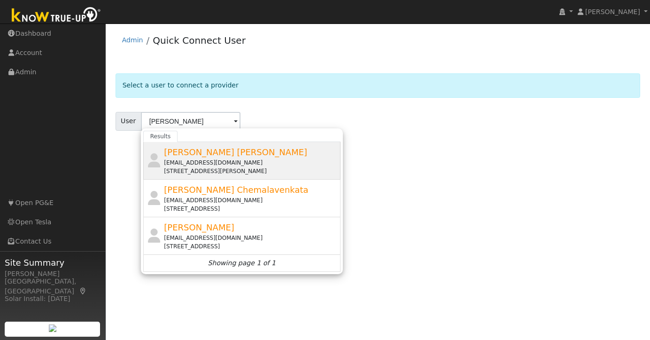
click at [196, 155] on span "[PERSON_NAME] [PERSON_NAME]" at bounding box center [235, 152] width 143 height 10
type input "[PERSON_NAME] [PERSON_NAME]"
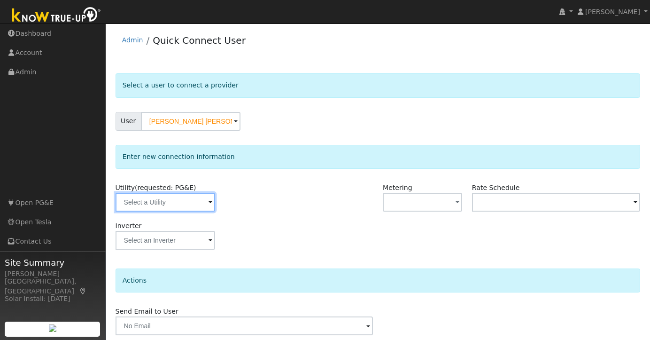
click at [196, 201] on input "text" at bounding box center [166, 202] width 100 height 19
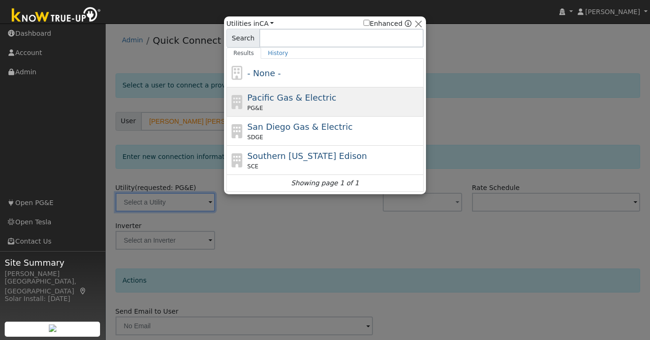
click at [289, 108] on div "PG&E" at bounding box center [335, 108] width 174 height 8
type input "PG&E"
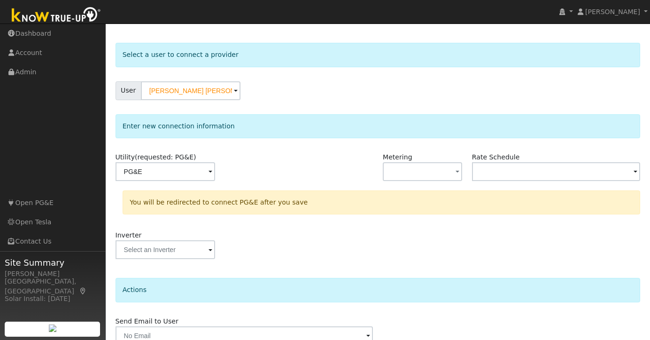
scroll to position [75, 0]
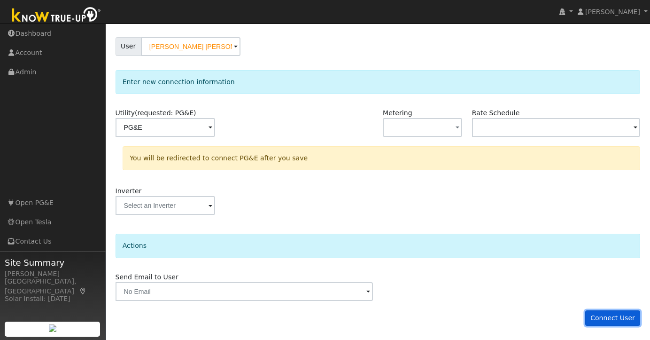
click at [623, 320] on button "Connect User" at bounding box center [612, 318] width 55 height 16
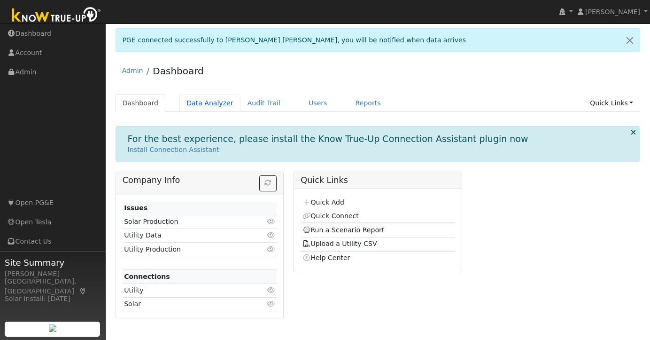
click at [204, 102] on link "Data Analyzer" at bounding box center [209, 102] width 61 height 17
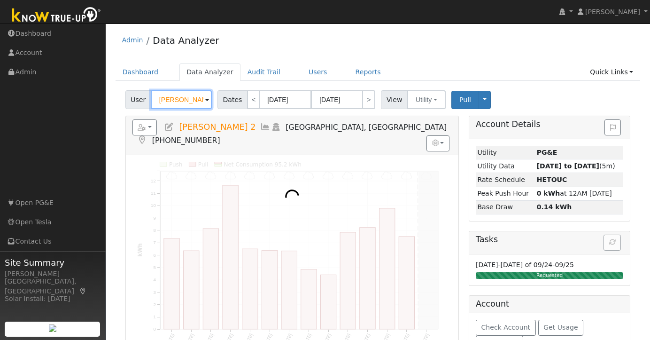
click at [184, 100] on input "Stephen Day 2" at bounding box center [181, 99] width 61 height 19
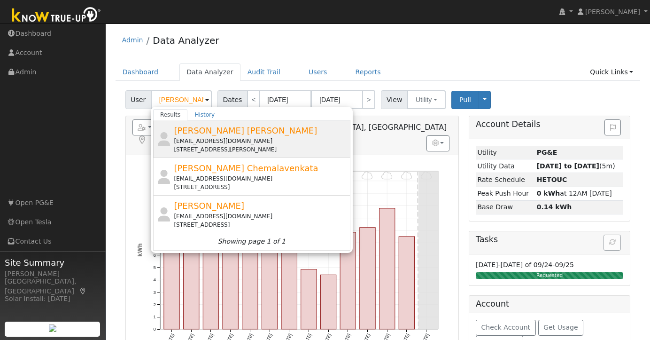
click at [202, 136] on div "Venkata Mayukha Cheekati cvmayukha+sbr@gmail.com 1137 Caroline Court, Livermore…" at bounding box center [261, 139] width 174 height 30
type input "[PERSON_NAME] [PERSON_NAME]"
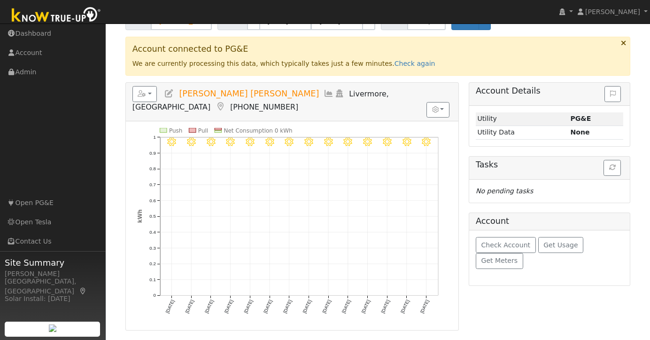
scroll to position [89, 0]
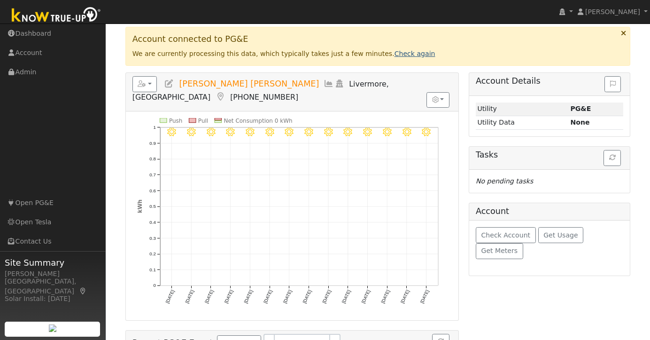
click at [407, 56] on link "Check again" at bounding box center [415, 54] width 41 height 8
click at [400, 55] on link "Check again" at bounding box center [415, 54] width 41 height 8
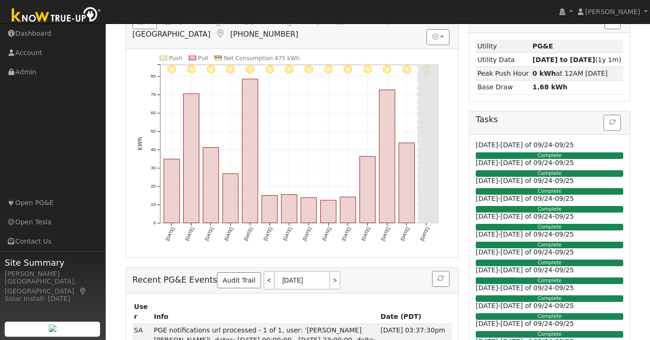
scroll to position [0, 0]
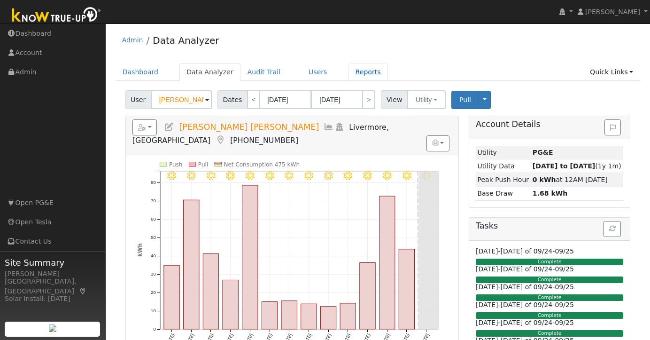
click at [349, 76] on link "Reports" at bounding box center [368, 71] width 39 height 17
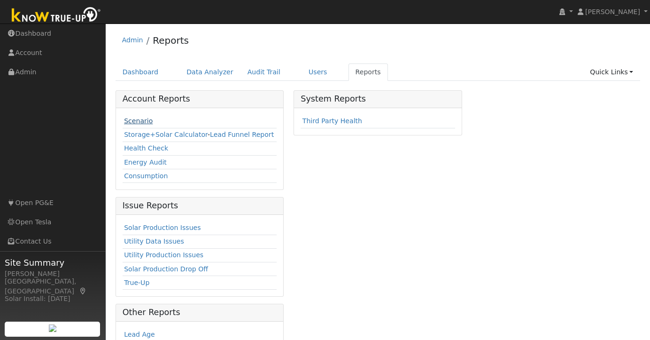
click at [143, 123] on link "Scenario" at bounding box center [138, 121] width 29 height 8
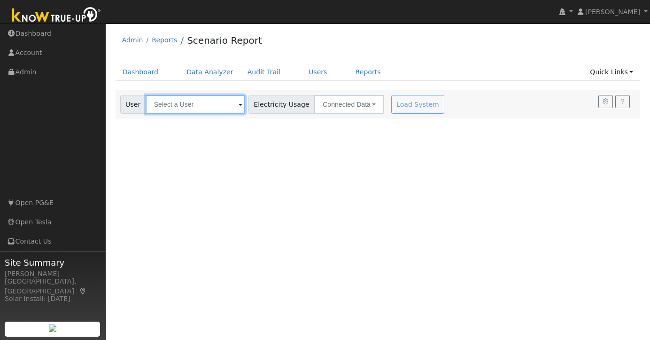
click at [172, 107] on input "text" at bounding box center [196, 104] width 100 height 19
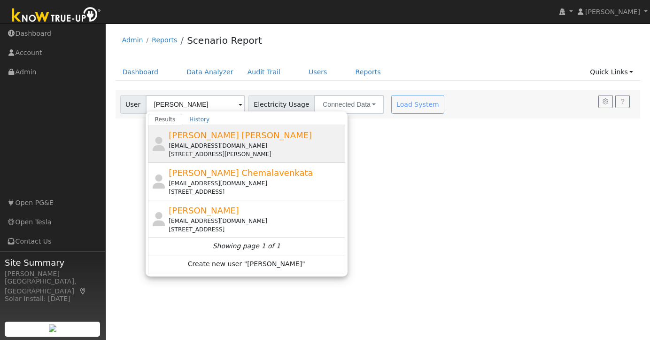
click at [221, 142] on div "[EMAIL_ADDRESS][DOMAIN_NAME]" at bounding box center [256, 145] width 174 height 8
type input "[PERSON_NAME] [PERSON_NAME]"
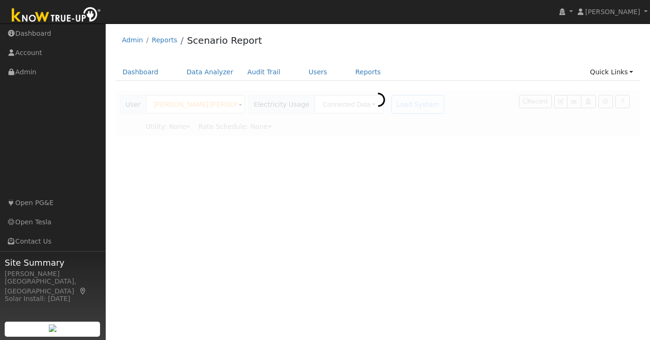
type input "Pacific Gas & Electric"
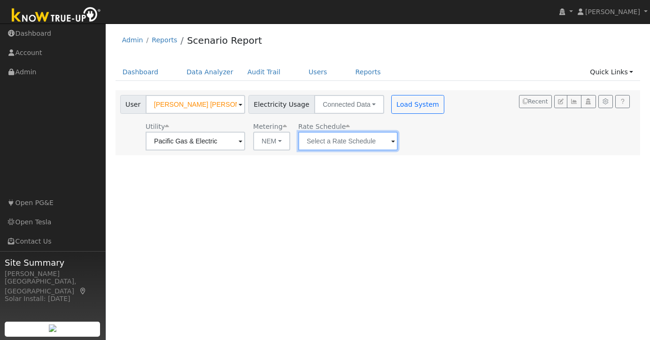
click at [372, 135] on input "text" at bounding box center [348, 141] width 100 height 19
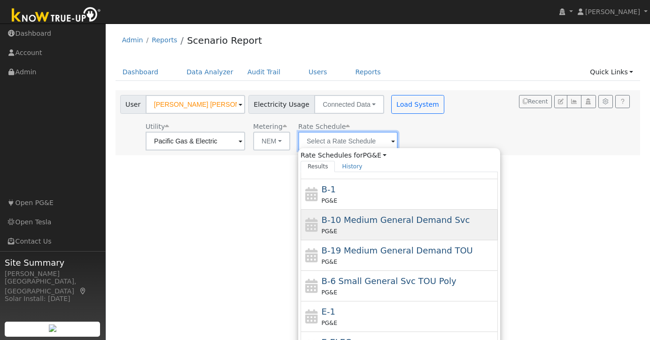
scroll to position [133, 0]
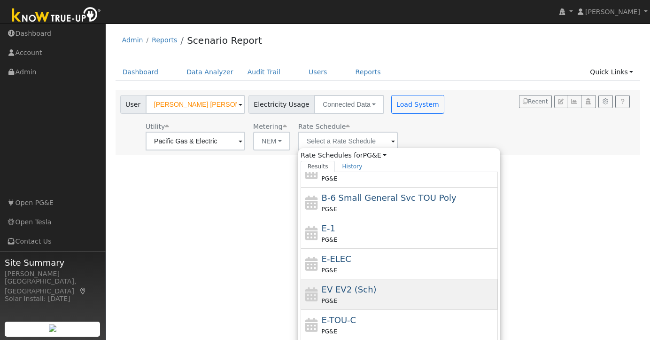
click at [335, 295] on div "PG&E" at bounding box center [409, 300] width 174 height 10
type input "EV EV2 (Sch)"
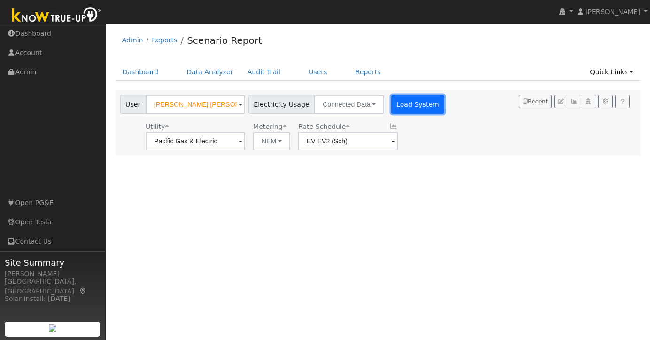
click at [405, 106] on button "Load System" at bounding box center [418, 104] width 54 height 19
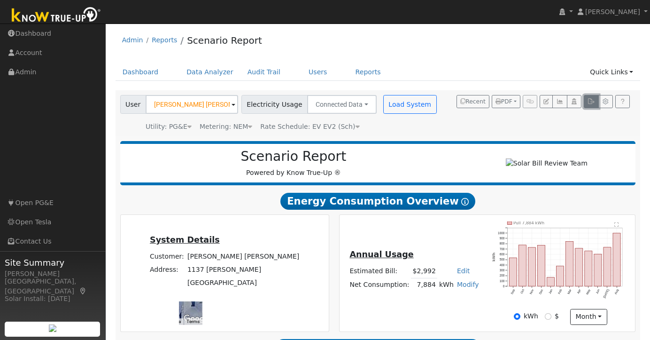
click at [591, 103] on icon "button" at bounding box center [591, 102] width 7 height 6
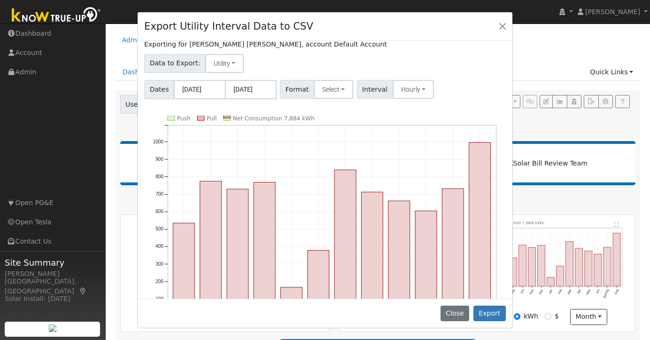
scroll to position [0, 0]
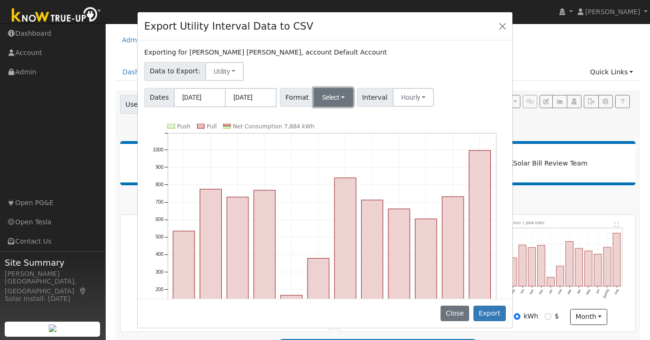
click at [340, 98] on button "Select" at bounding box center [334, 97] width 40 height 19
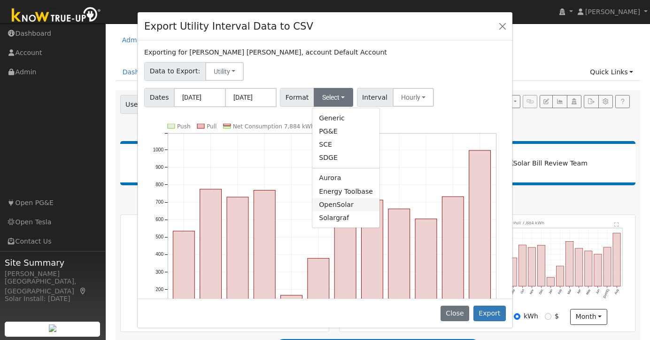
click at [328, 203] on link "OpenSolar" at bounding box center [345, 204] width 67 height 13
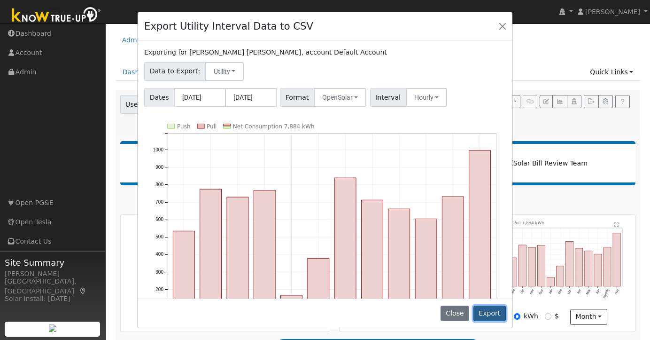
click at [498, 316] on button "Export" at bounding box center [490, 313] width 32 height 16
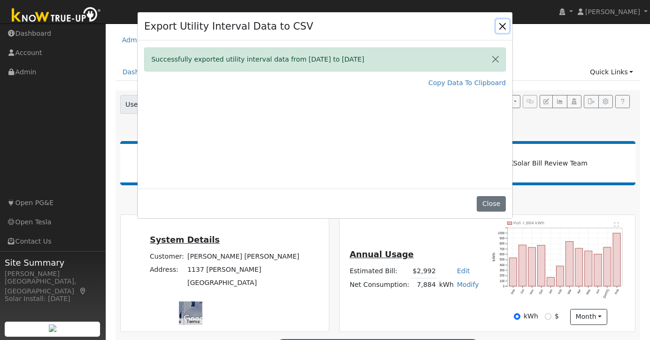
click at [504, 29] on button "Close" at bounding box center [502, 25] width 13 height 13
